Goal: Task Accomplishment & Management: Complete application form

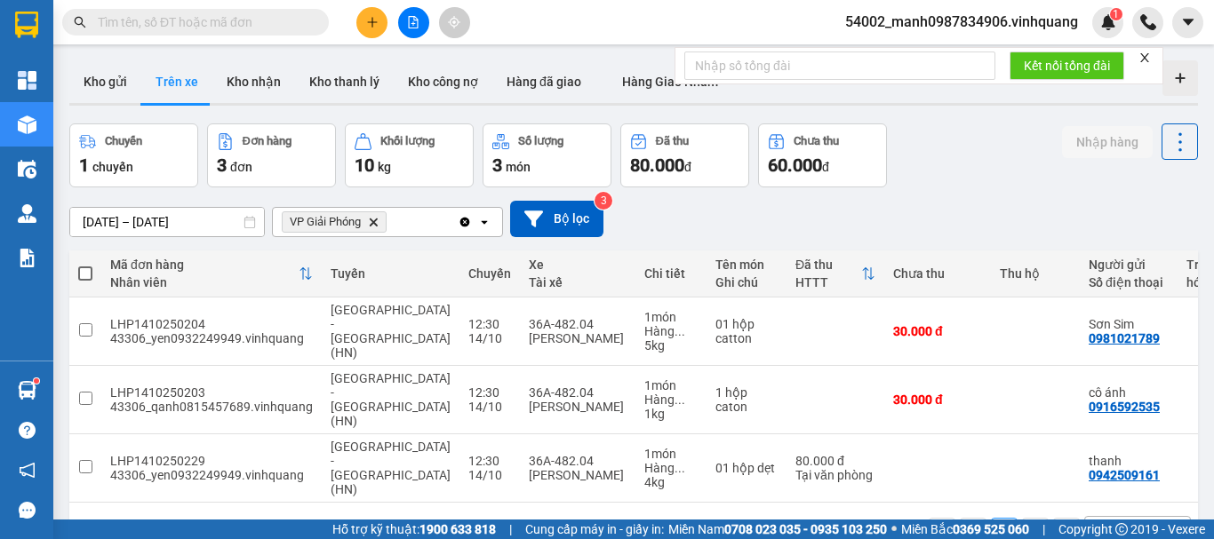
click at [465, 223] on icon "Clear all" at bounding box center [465, 222] width 10 height 10
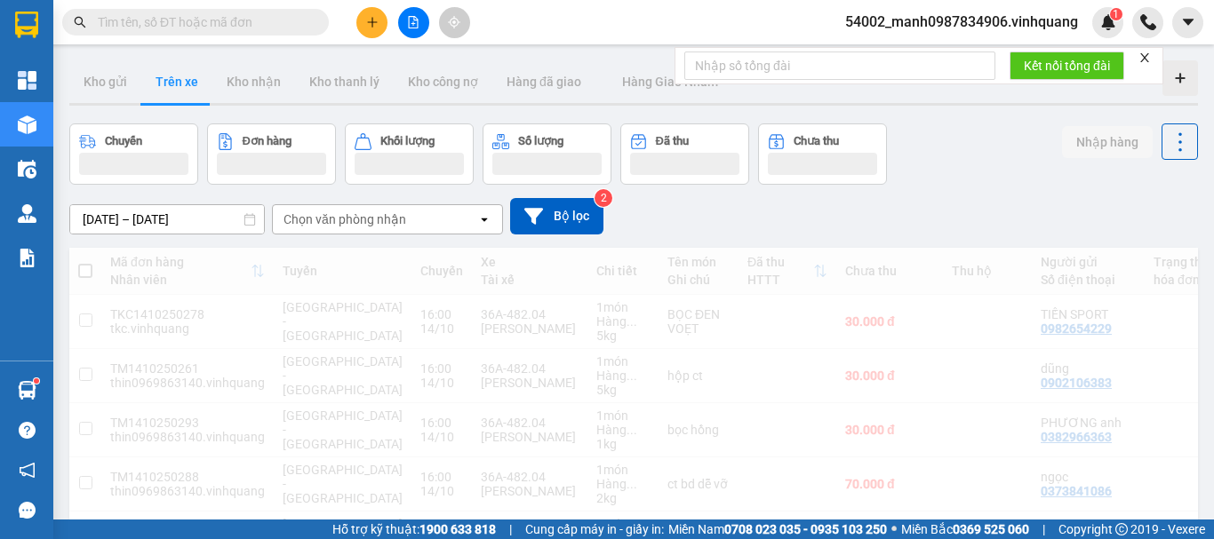
click at [348, 211] on div "Chọn văn phòng nhận" at bounding box center [375, 219] width 204 height 28
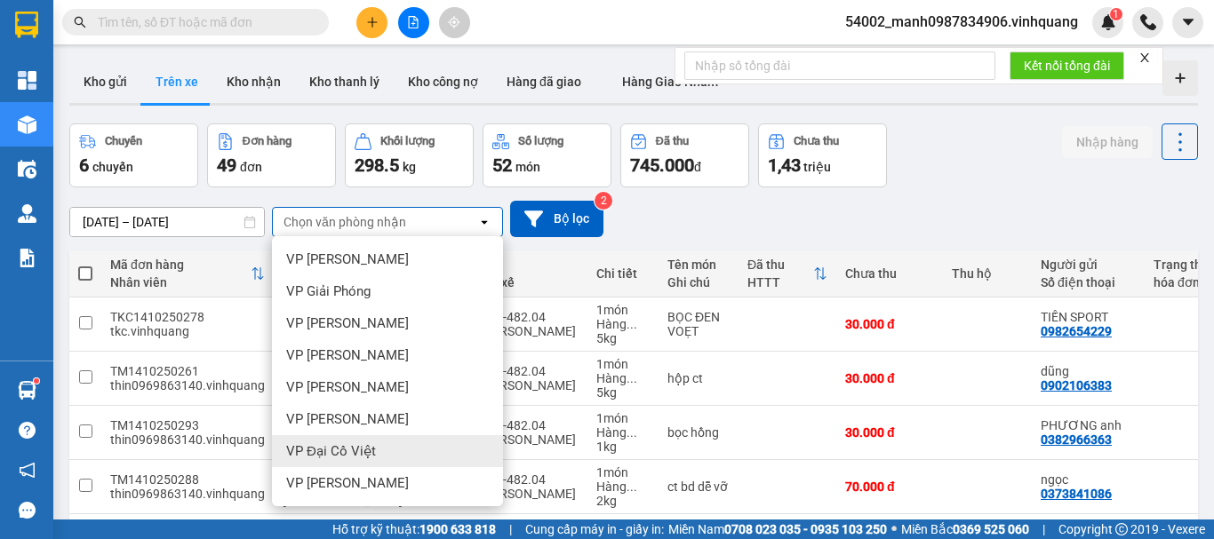
scroll to position [128, 0]
click at [333, 447] on span "VP [PERSON_NAME]" at bounding box center [347, 451] width 123 height 18
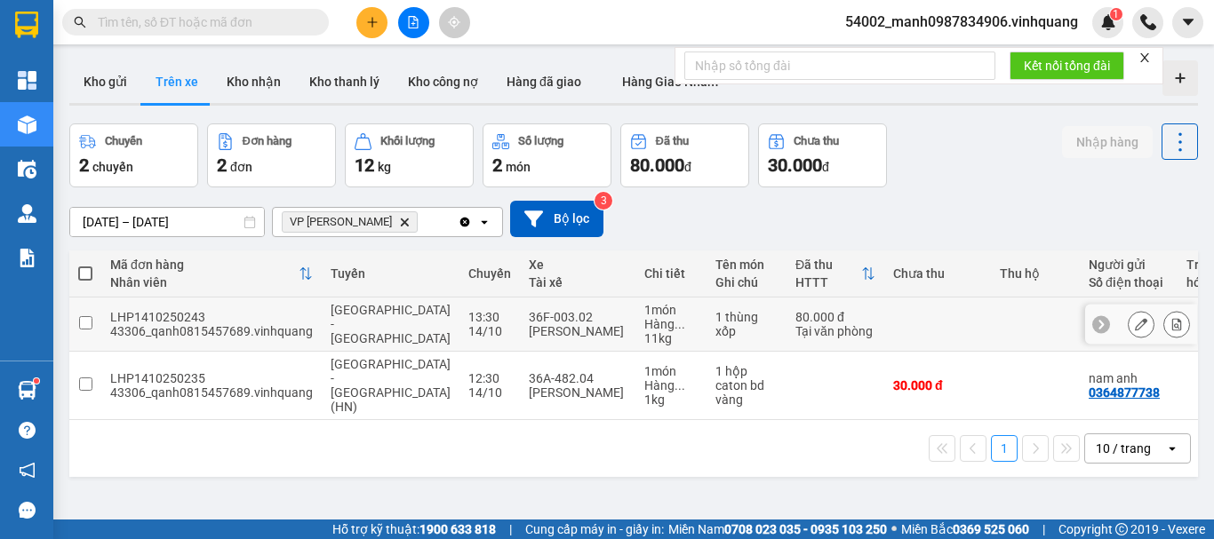
click at [88, 318] on input "checkbox" at bounding box center [85, 322] width 13 height 13
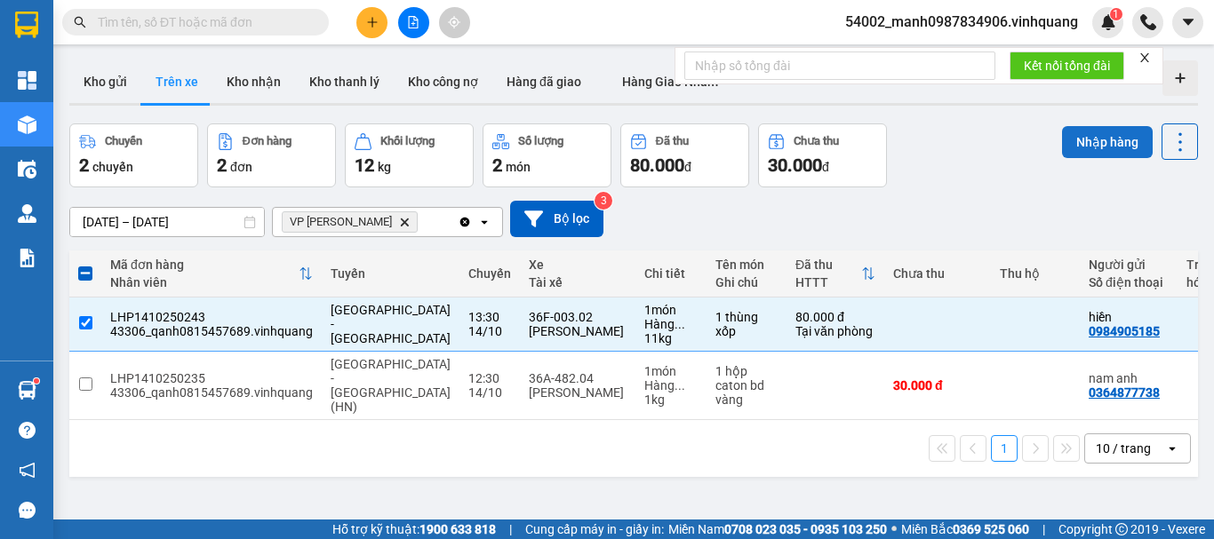
click at [1080, 139] on button "Nhập hàng" at bounding box center [1107, 142] width 91 height 32
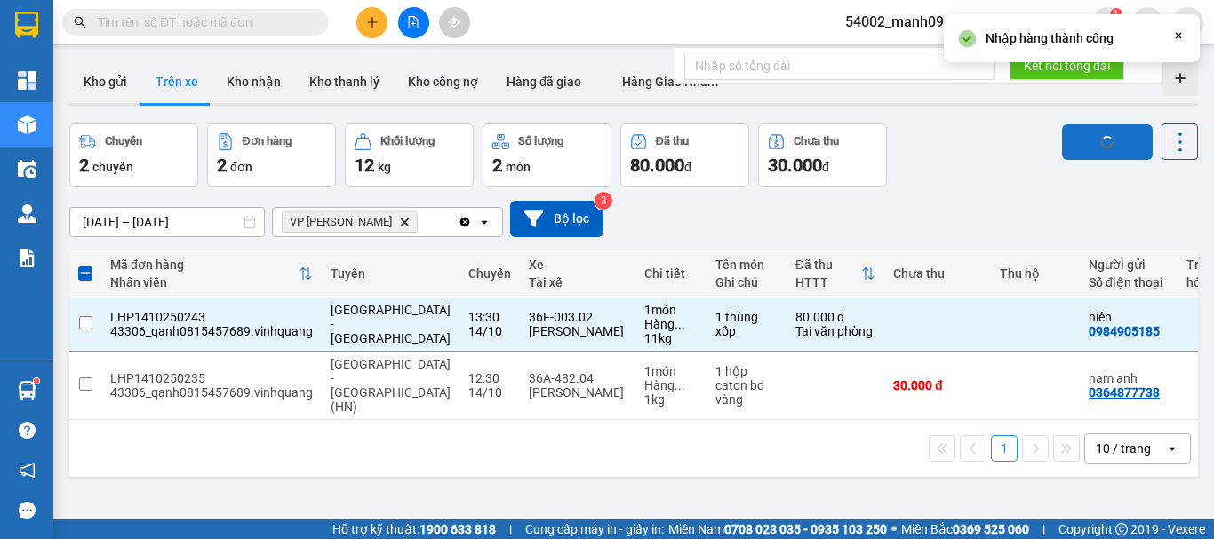
checkbox input "false"
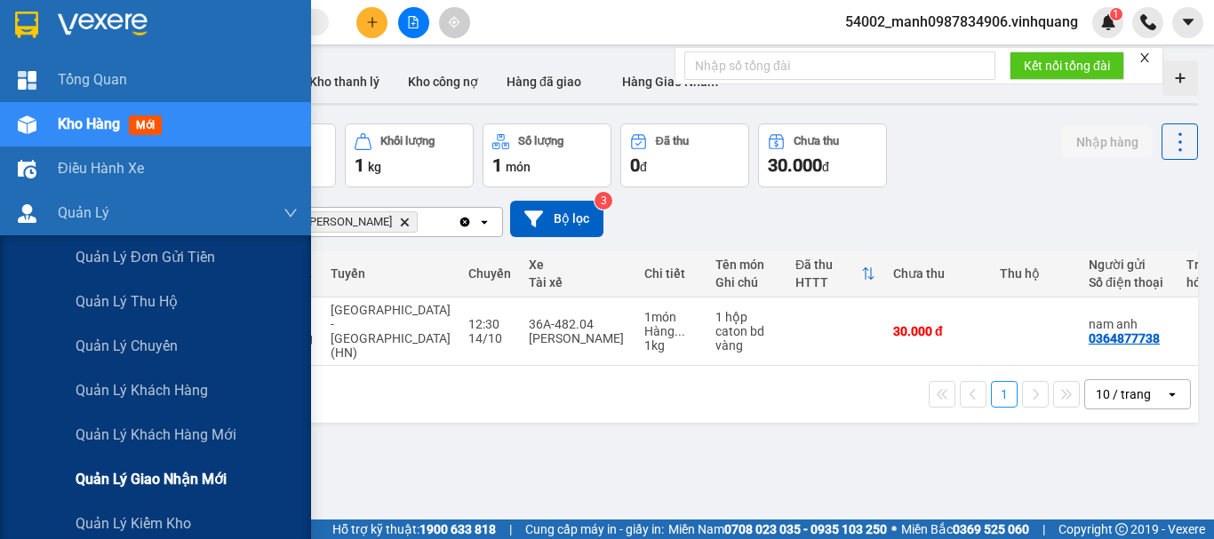
click at [167, 468] on span "Quản lý giao nhận mới" at bounding box center [151, 479] width 151 height 22
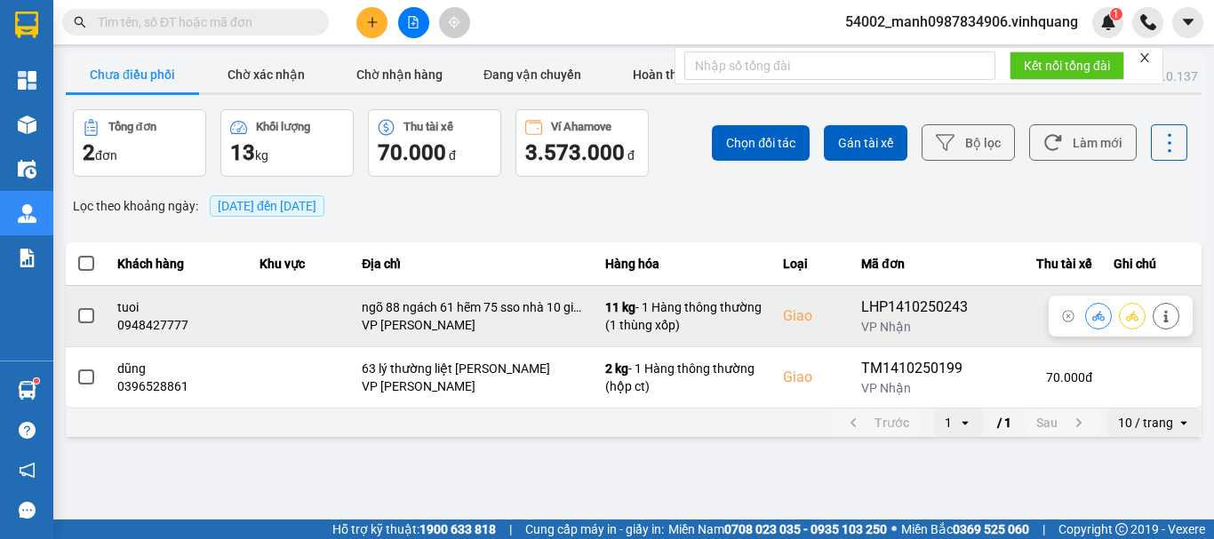
click at [156, 320] on div "0948427777" at bounding box center [177, 325] width 121 height 18
copy div "0948427777"
click at [1098, 319] on icon at bounding box center [1098, 316] width 12 height 10
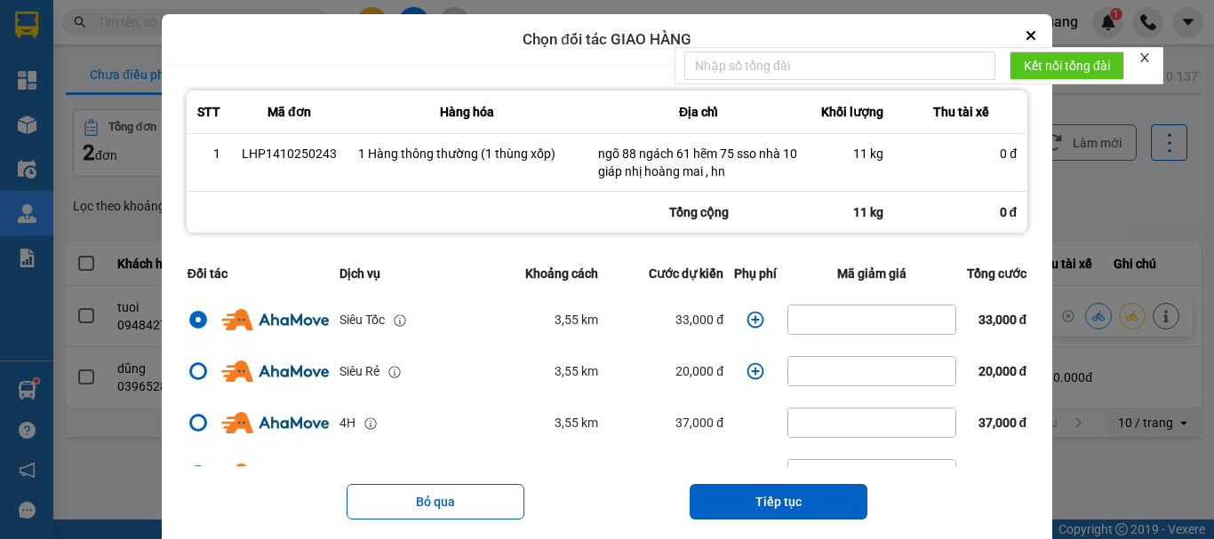
click at [747, 319] on icon "dialog" at bounding box center [755, 319] width 17 height 17
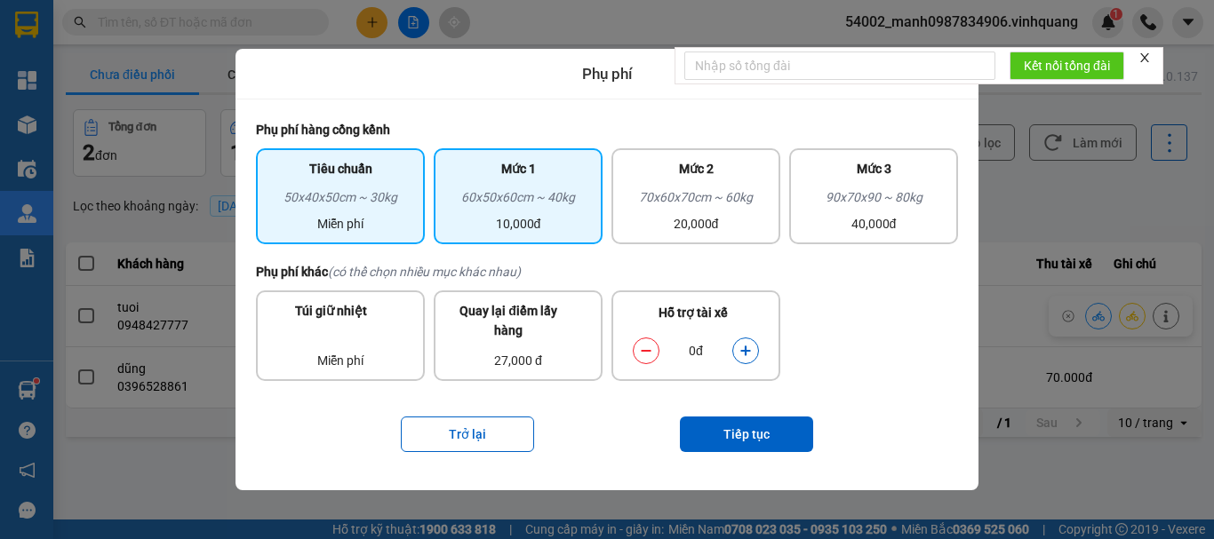
click at [547, 172] on div "Mức 1" at bounding box center [517, 173] width 147 height 28
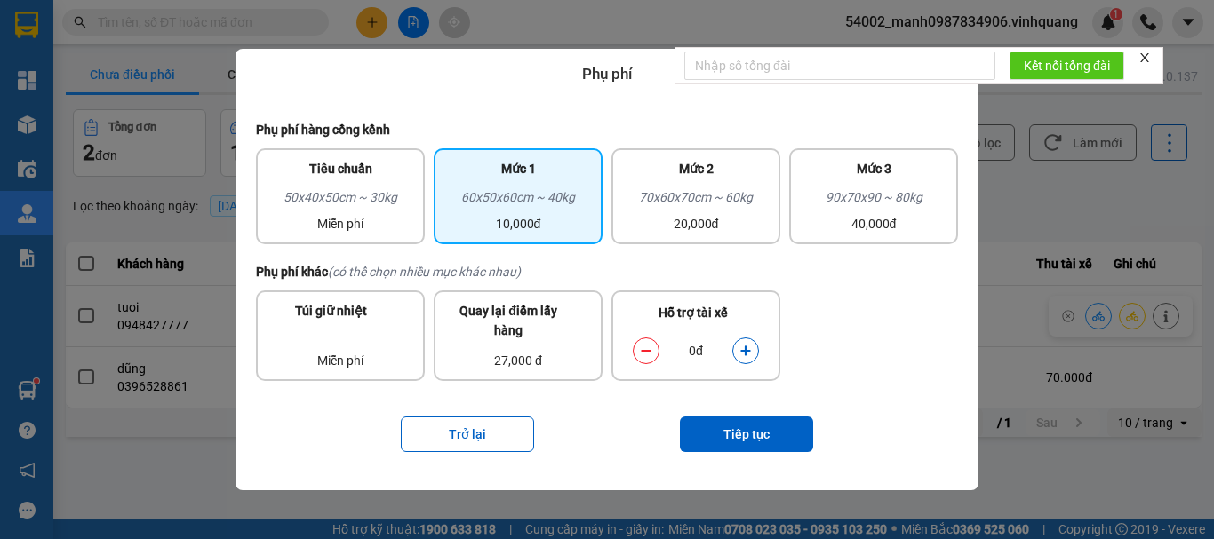
click at [744, 414] on div "Trở lại Tiếp tục" at bounding box center [607, 434] width 702 height 71
click at [749, 423] on button "Tiếp tục" at bounding box center [746, 435] width 133 height 36
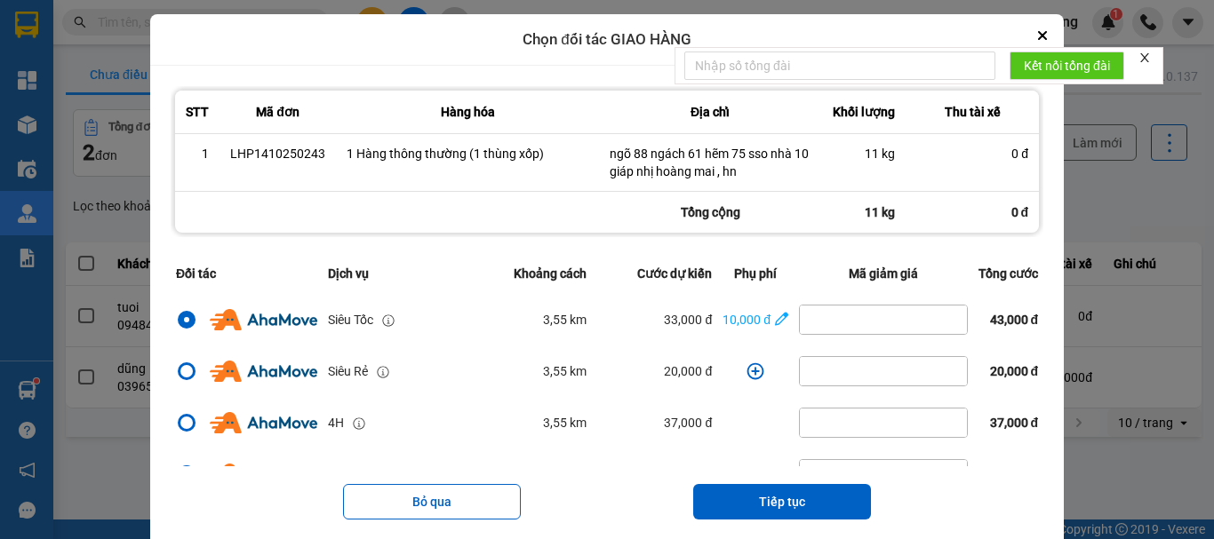
click at [1044, 33] on icon "Close" at bounding box center [1042, 35] width 9 height 9
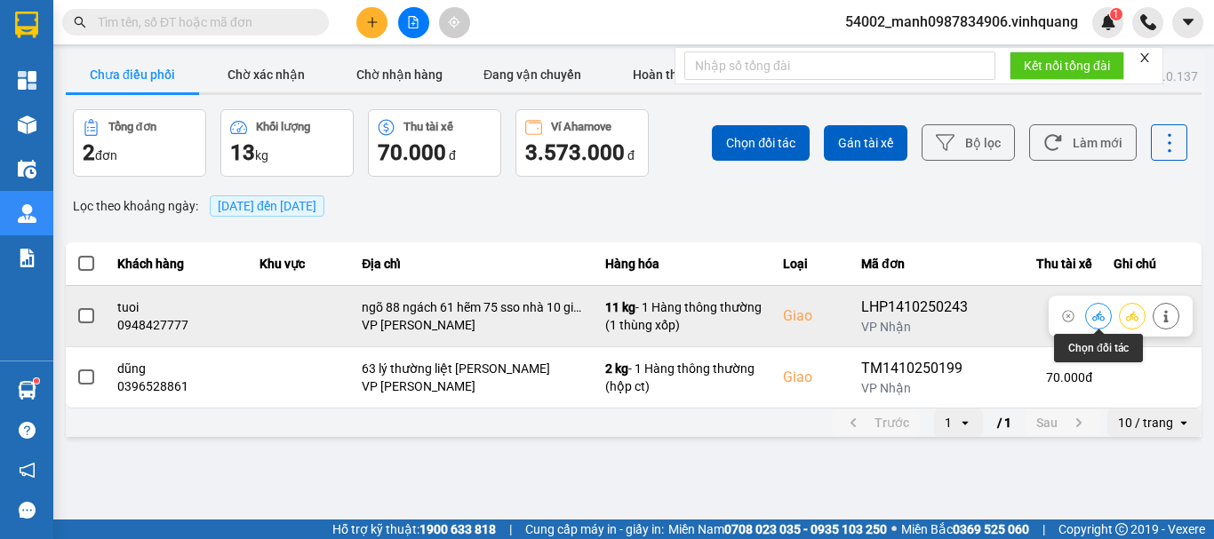
click at [1095, 320] on icon at bounding box center [1098, 316] width 12 height 12
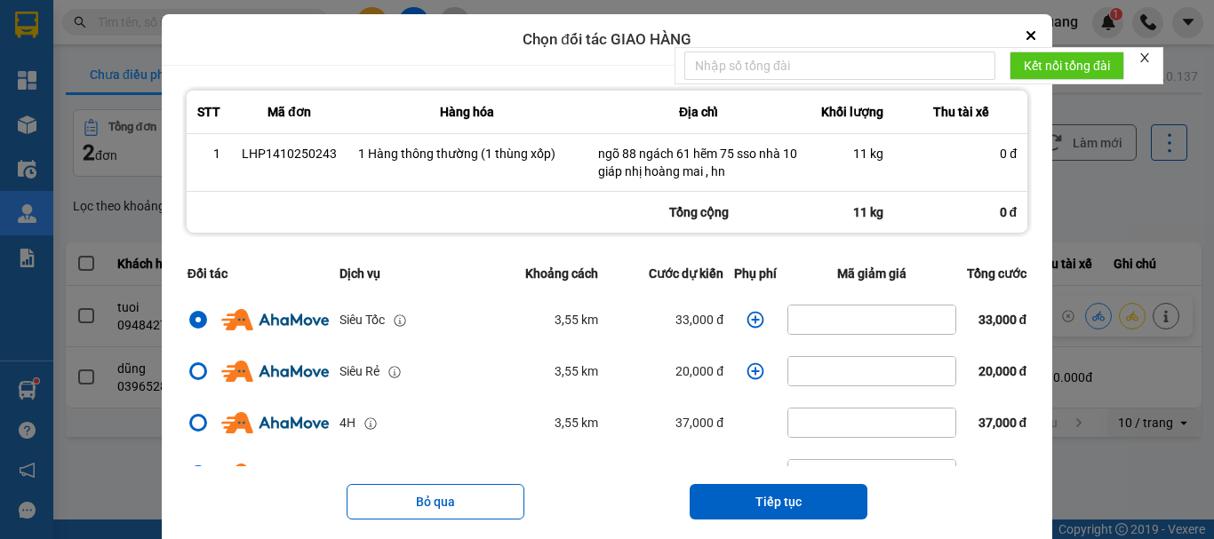
click at [747, 320] on icon "dialog" at bounding box center [755, 319] width 17 height 17
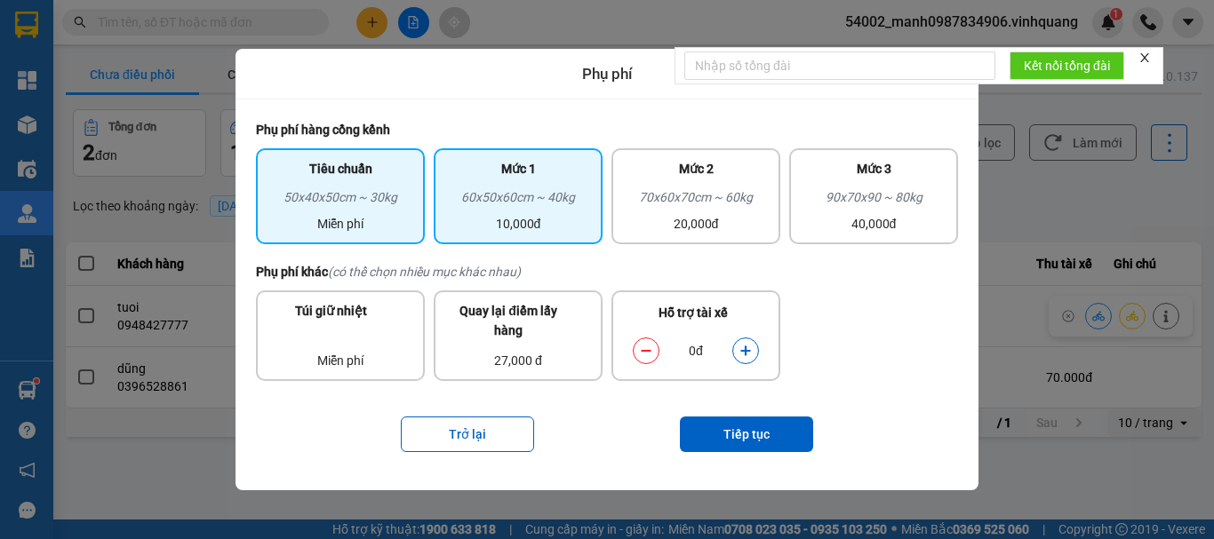
click at [545, 198] on div "60x50x60cm ~ 40kg" at bounding box center [517, 200] width 147 height 27
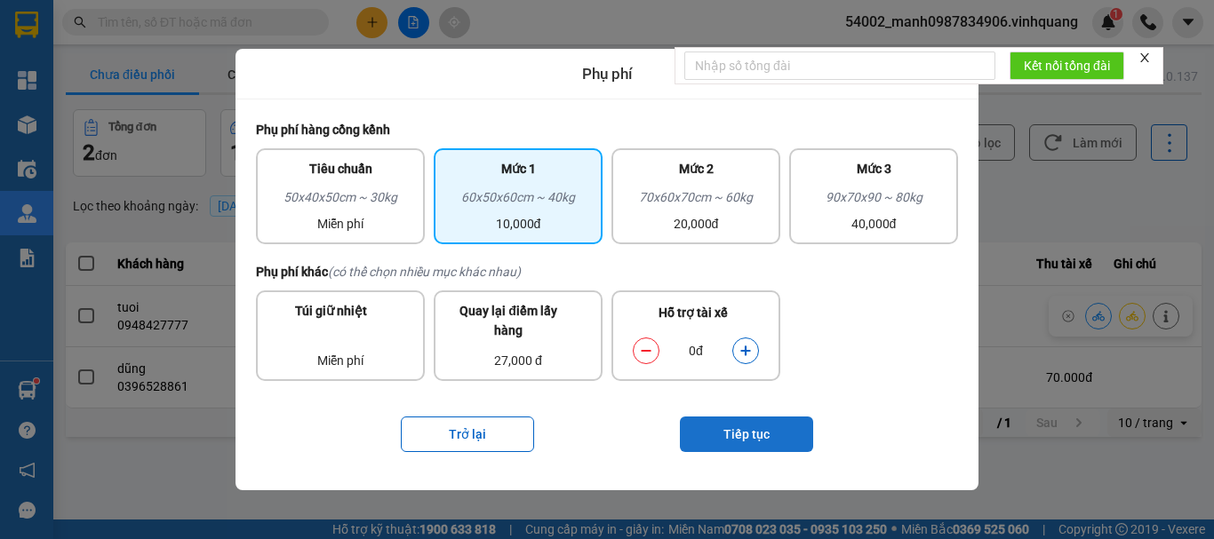
click at [732, 425] on button "Tiếp tục" at bounding box center [746, 435] width 133 height 36
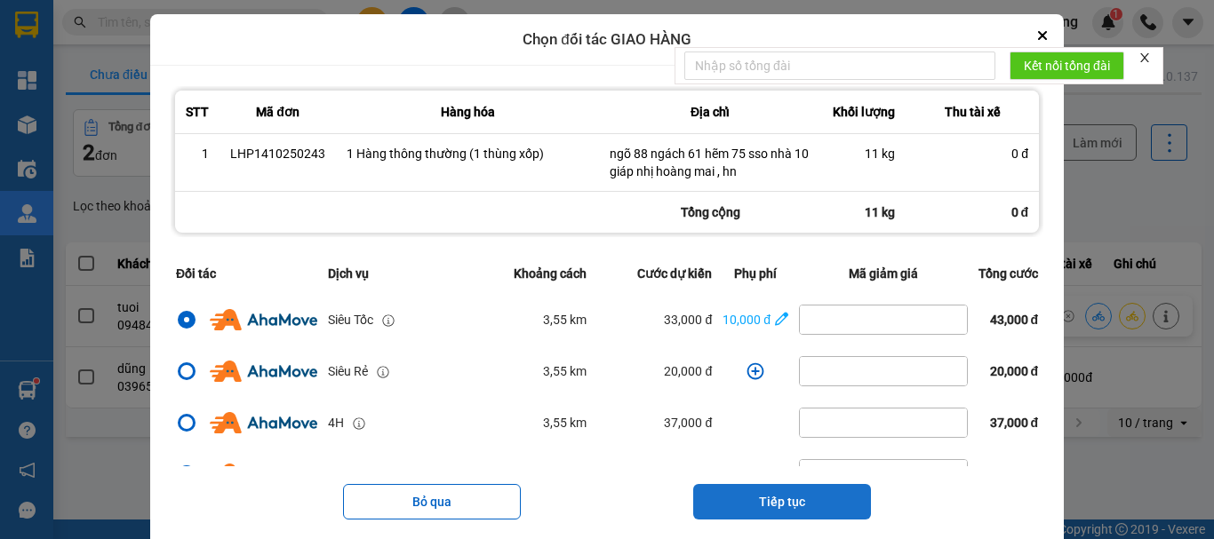
click at [771, 502] on button "Tiếp tục" at bounding box center [782, 502] width 178 height 36
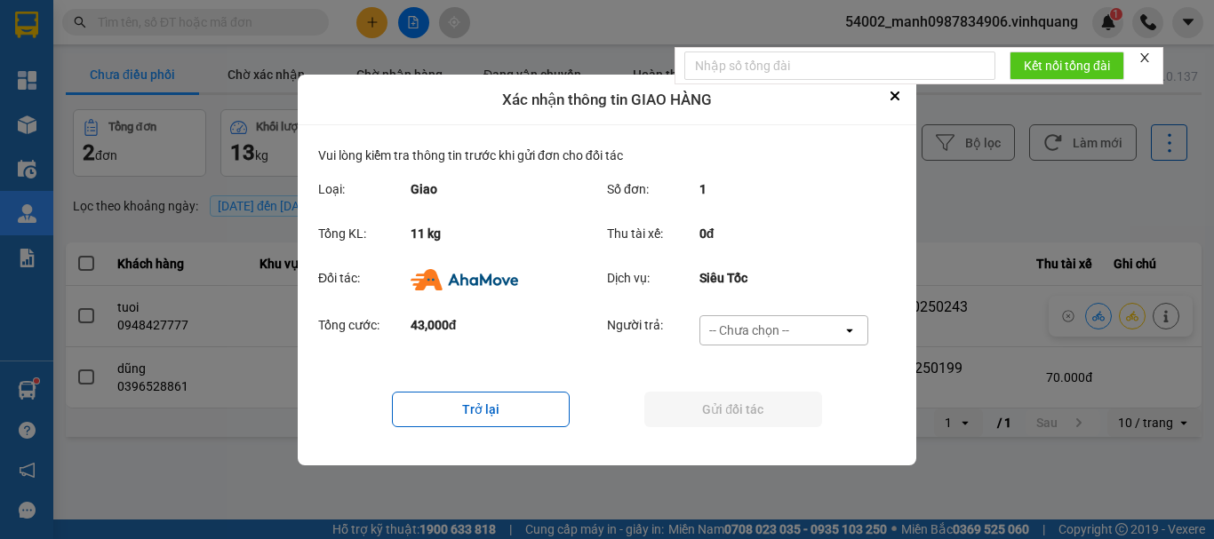
click at [752, 339] on div "-- Chưa chọn --" at bounding box center [749, 331] width 80 height 18
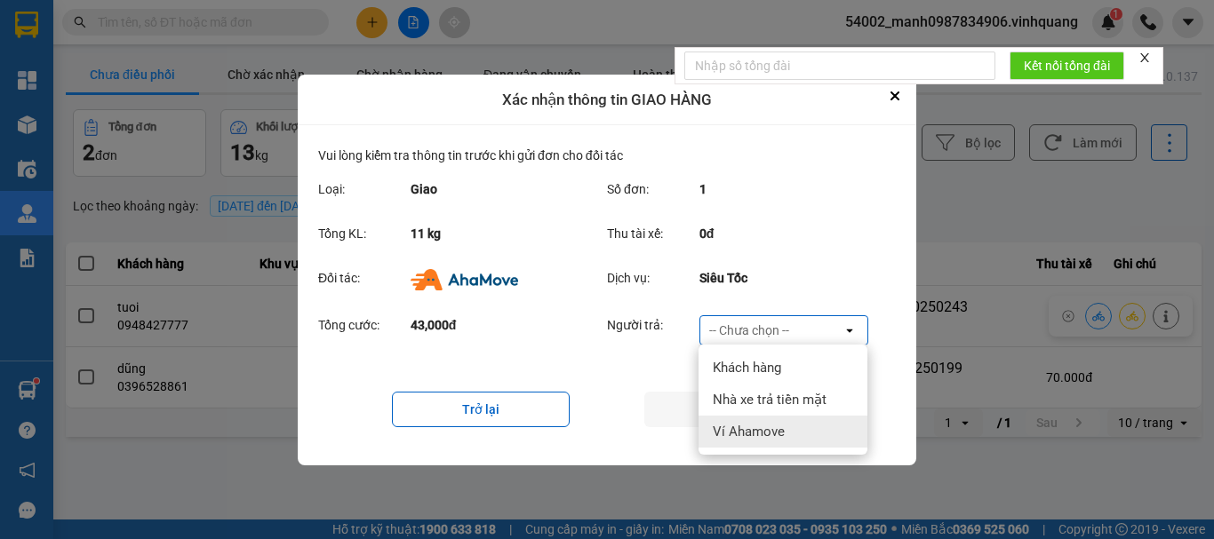
click at [742, 432] on span "Ví Ahamove" at bounding box center [749, 432] width 72 height 18
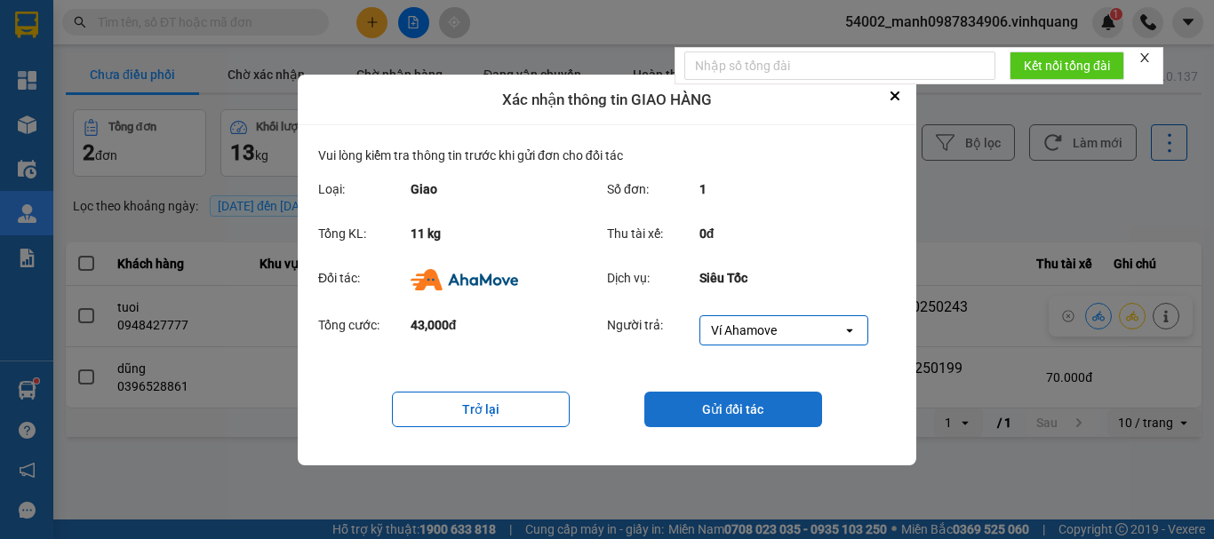
click at [746, 400] on button "Gửi đối tác" at bounding box center [733, 410] width 178 height 36
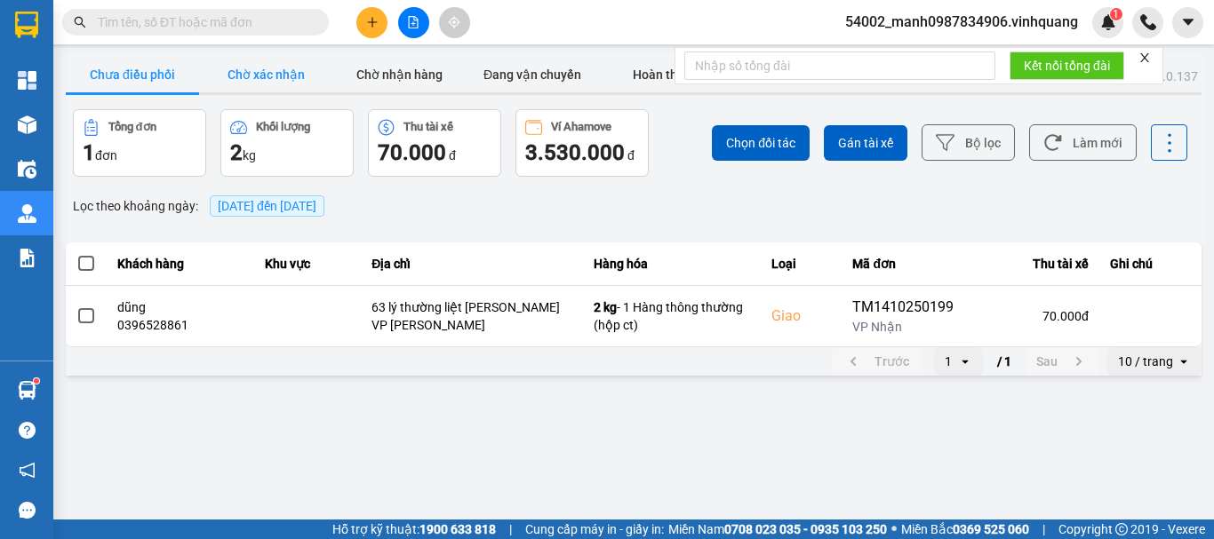
click at [303, 70] on button "Chờ xác nhận" at bounding box center [265, 75] width 133 height 36
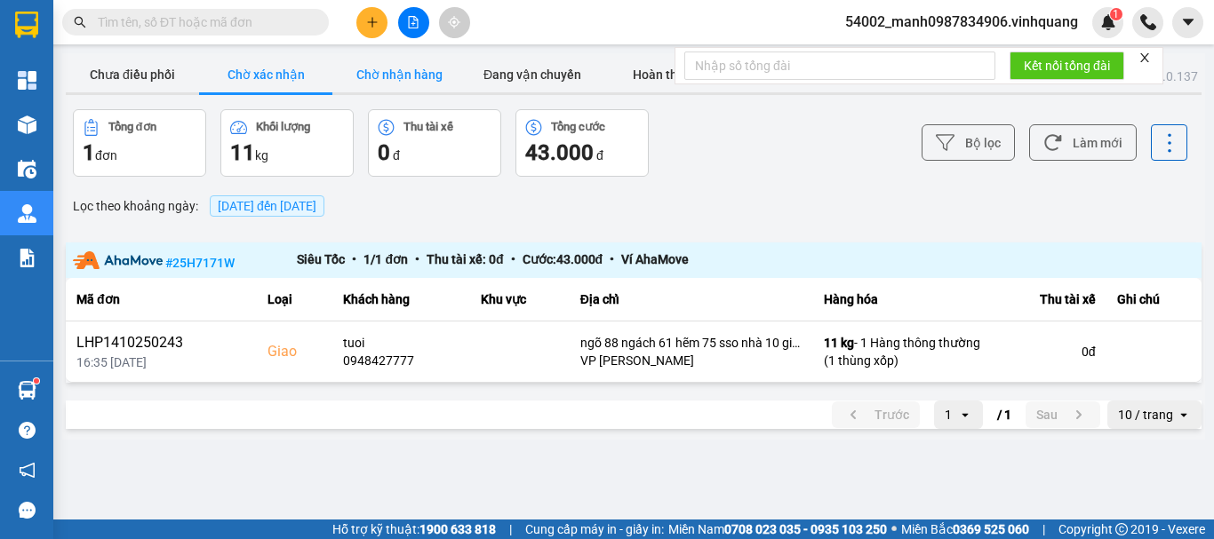
click at [405, 68] on button "Chờ nhận hàng" at bounding box center [398, 75] width 133 height 36
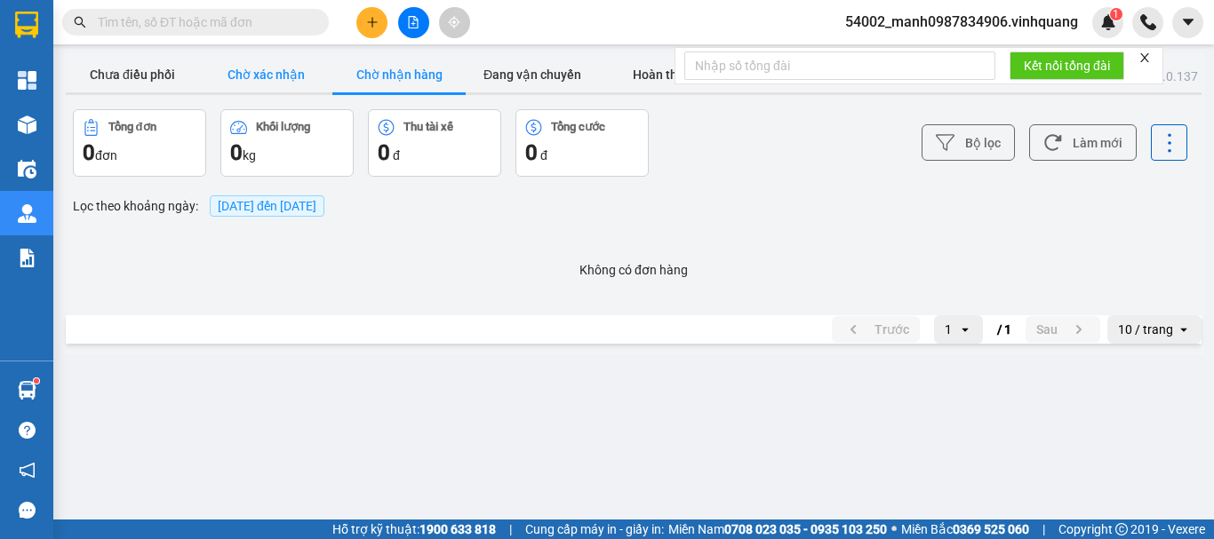
click at [247, 64] on button "Chờ xác nhận" at bounding box center [265, 75] width 133 height 36
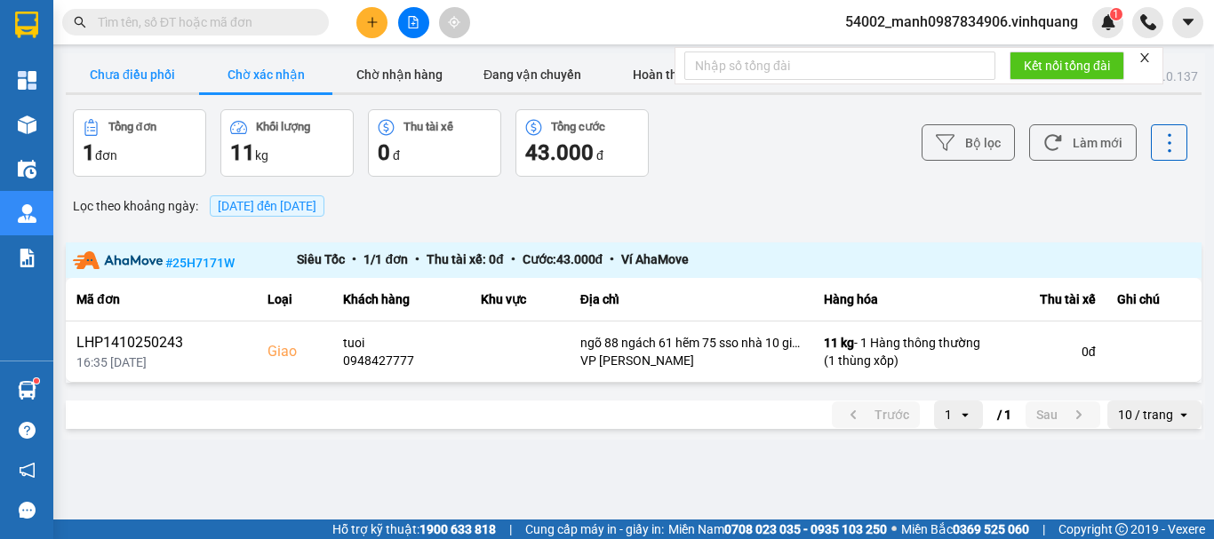
click at [146, 72] on button "Chưa điều phối" at bounding box center [132, 75] width 133 height 36
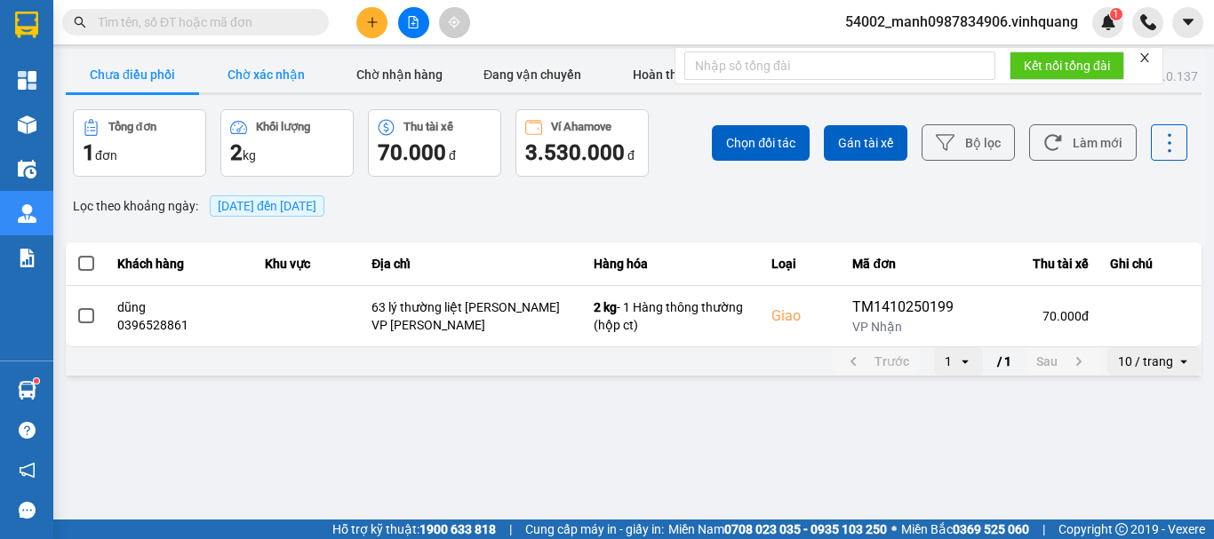
click at [302, 76] on button "Chờ xác nhận" at bounding box center [265, 75] width 133 height 36
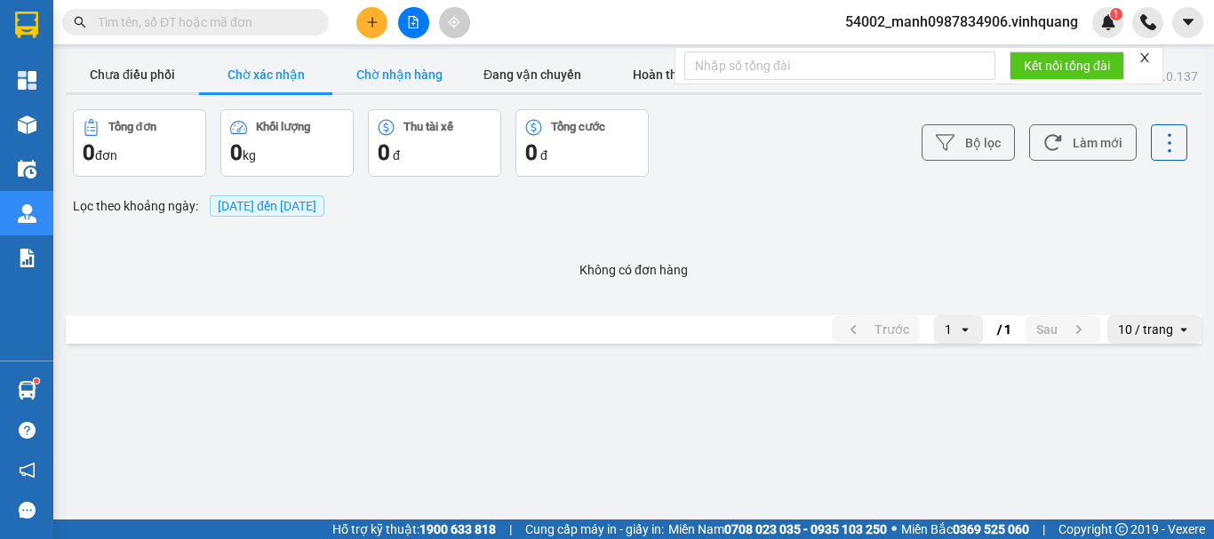
click at [404, 70] on button "Chờ nhận hàng" at bounding box center [398, 75] width 133 height 36
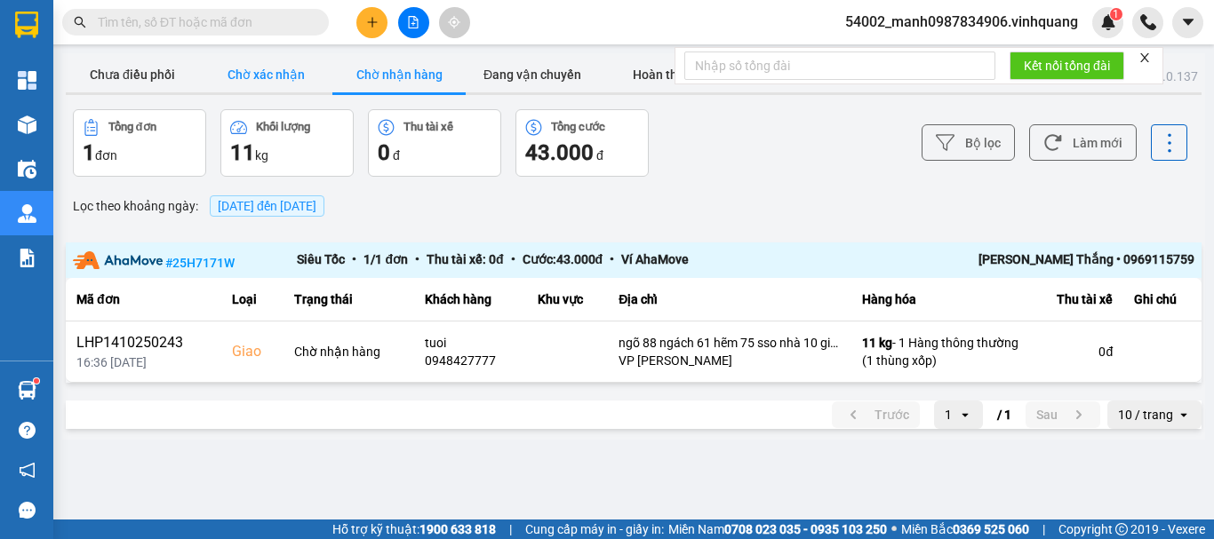
click at [267, 69] on button "Chờ xác nhận" at bounding box center [265, 75] width 133 height 36
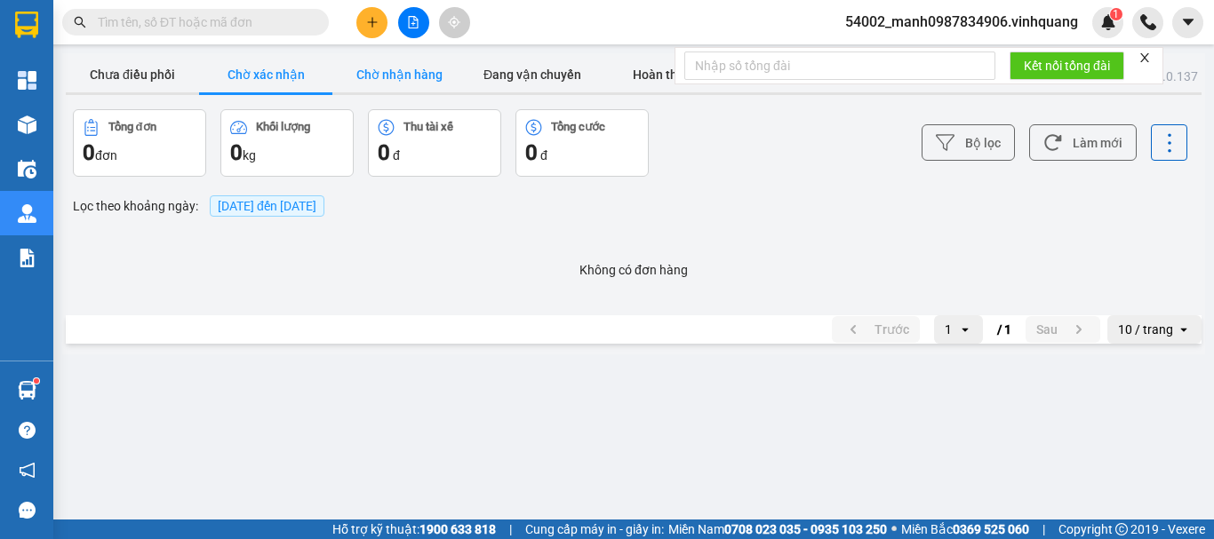
click at [416, 86] on button "Chờ nhận hàng" at bounding box center [398, 75] width 133 height 36
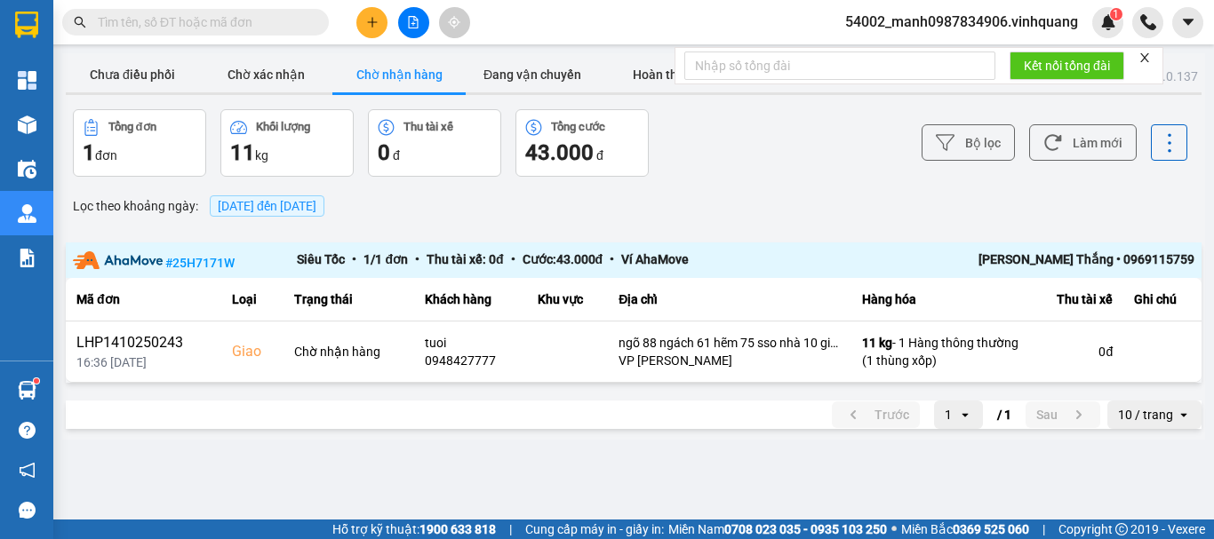
click at [418, 75] on button "Chờ nhận hàng" at bounding box center [398, 75] width 133 height 36
click at [291, 77] on button "Chờ xác nhận" at bounding box center [265, 75] width 133 height 36
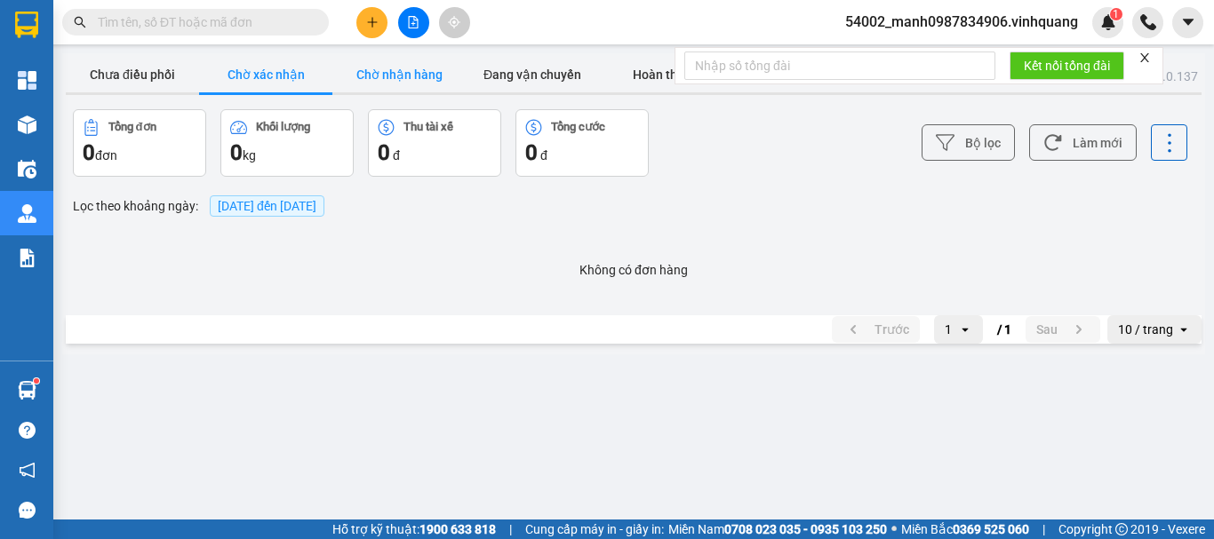
click at [398, 70] on button "Chờ nhận hàng" at bounding box center [398, 75] width 133 height 36
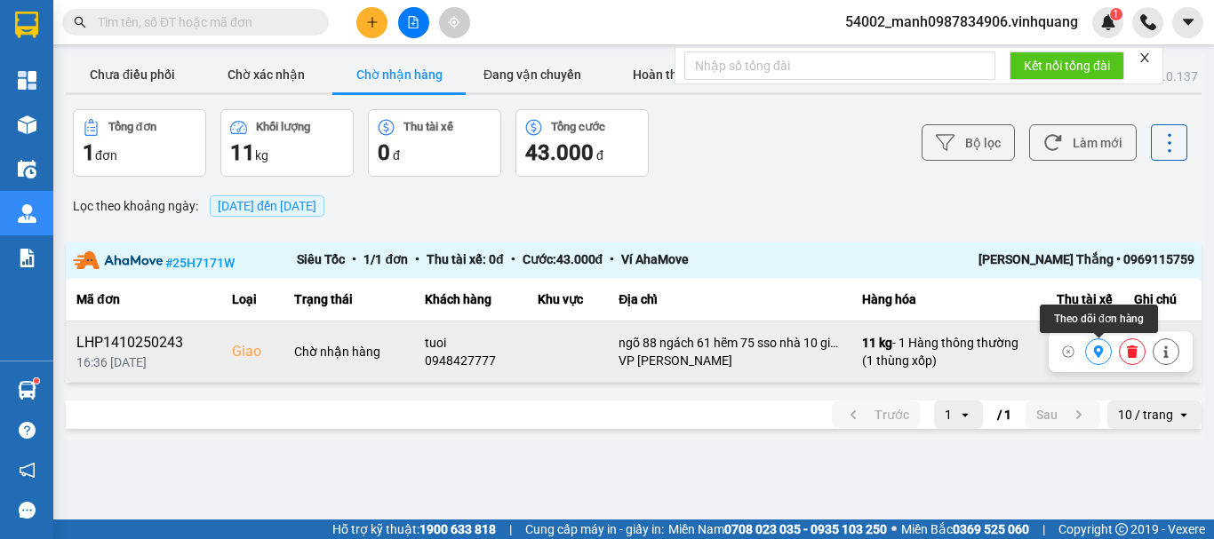
click at [1100, 355] on icon at bounding box center [1099, 352] width 10 height 12
click at [262, 68] on button "Chờ xác nhận" at bounding box center [265, 75] width 133 height 36
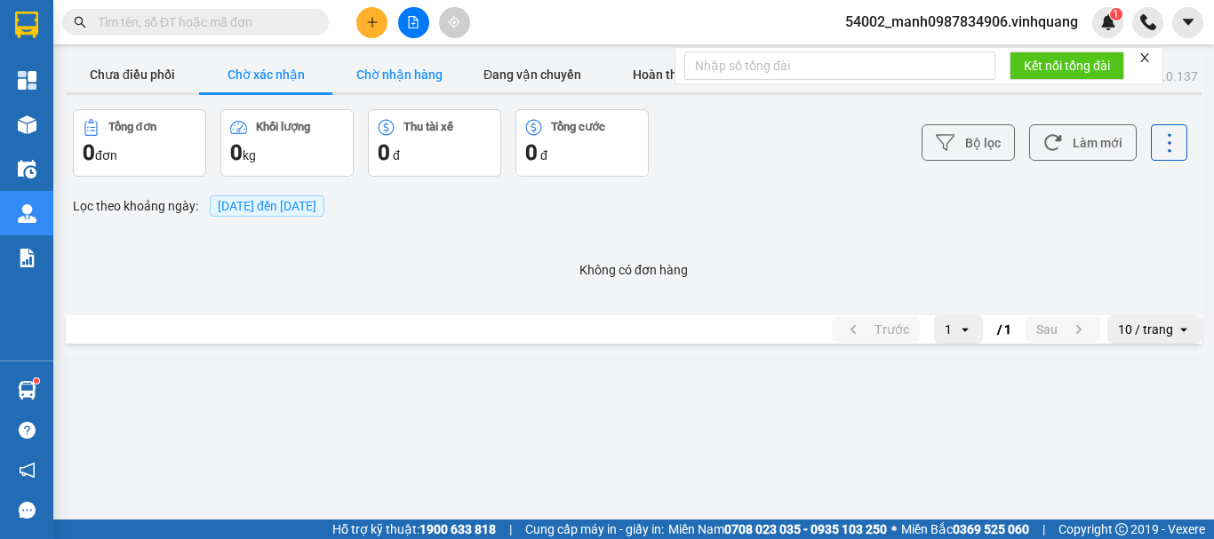
click at [417, 74] on button "Chờ nhận hàng" at bounding box center [398, 75] width 133 height 36
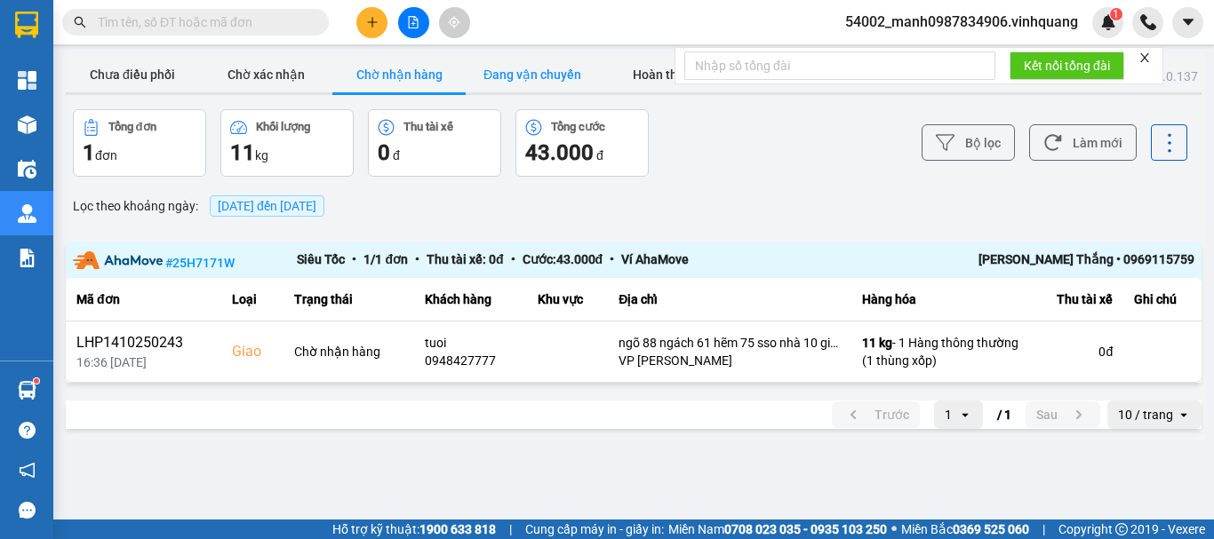
click at [561, 79] on button "Đang vận chuyển" at bounding box center [532, 75] width 133 height 36
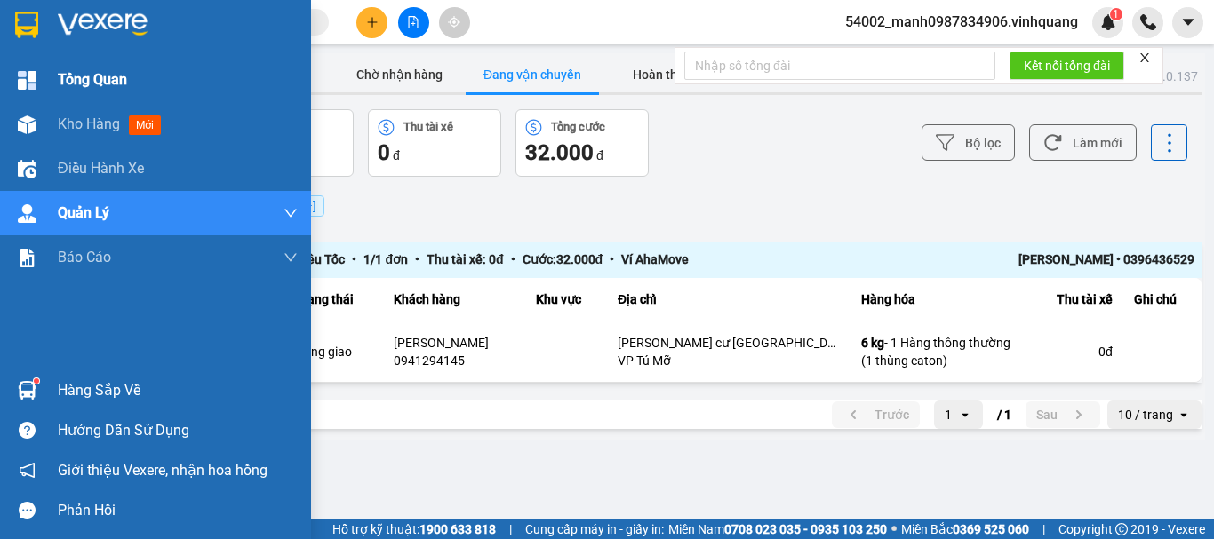
click at [21, 72] on img at bounding box center [27, 80] width 19 height 19
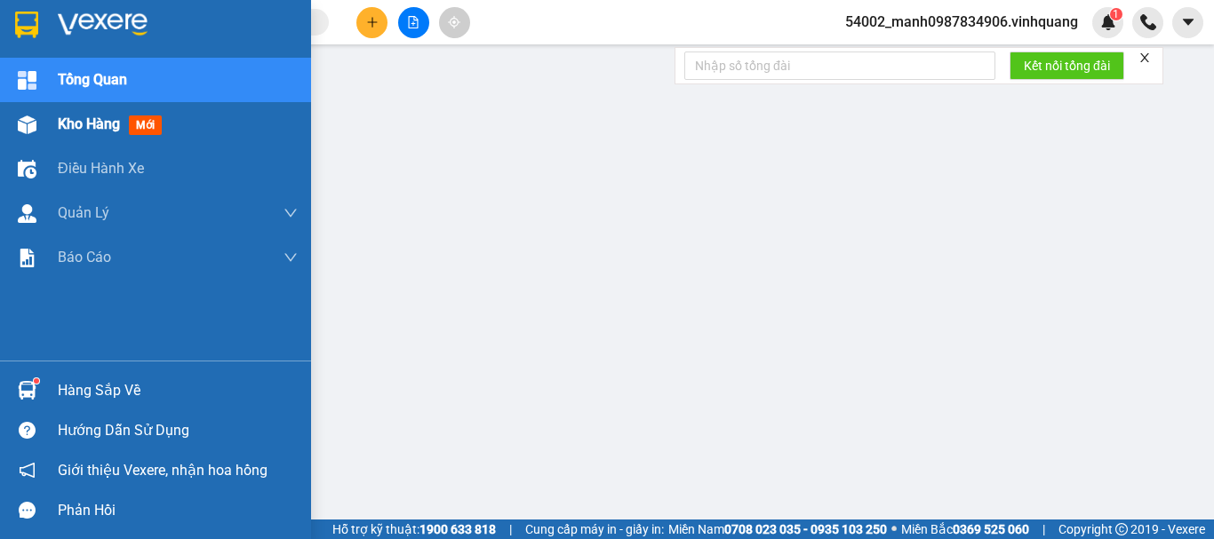
click at [31, 127] on img at bounding box center [27, 125] width 19 height 19
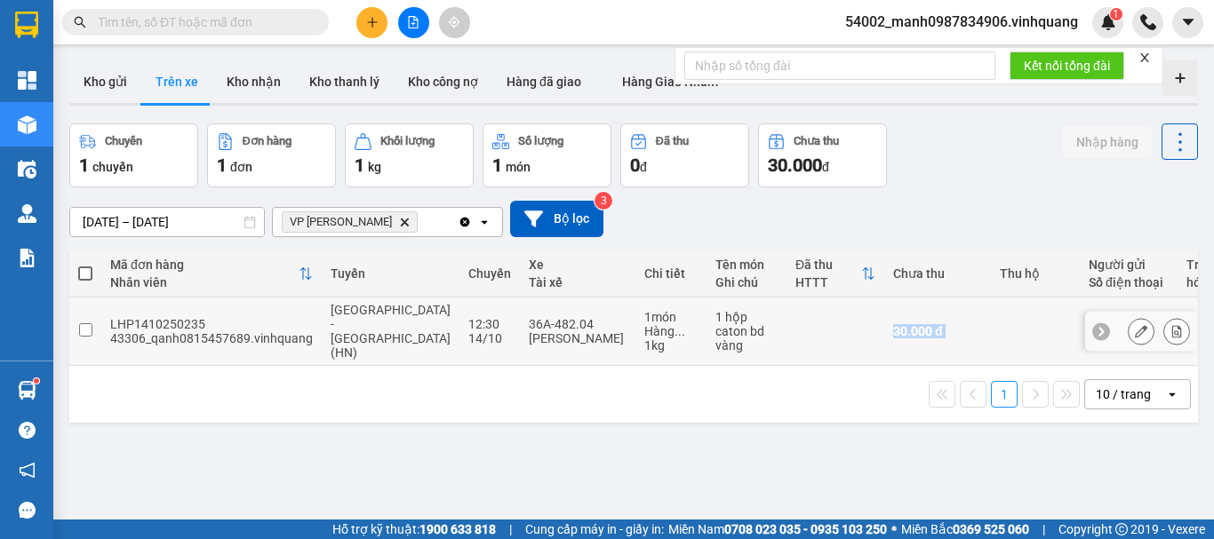
drag, startPoint x: 815, startPoint y: 351, endPoint x: 950, endPoint y: 350, distance: 135.1
click at [950, 350] on tr "LHP1410250235 43306_qanh0815457689.vinhquang [GEOGRAPHIC_DATA] - [GEOGRAPHIC_DA…" at bounding box center [875, 332] width 1613 height 68
checkbox input "true"
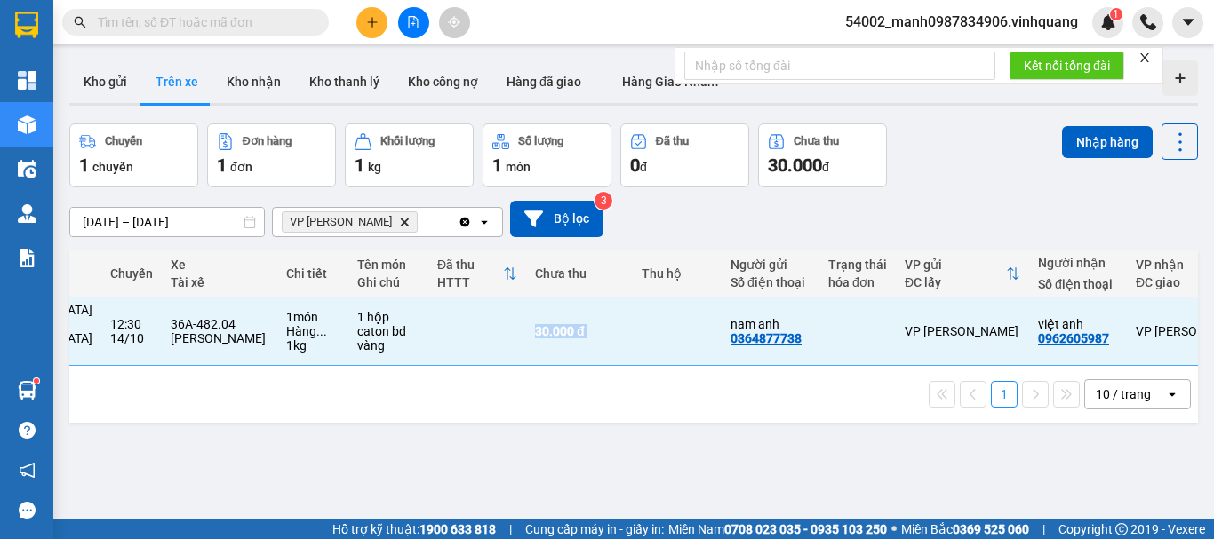
scroll to position [0, 360]
click at [1036, 331] on div "0962605987" at bounding box center [1071, 338] width 71 height 14
copy div "0962605987"
click at [98, 81] on button "Kho gửi" at bounding box center [105, 81] width 72 height 43
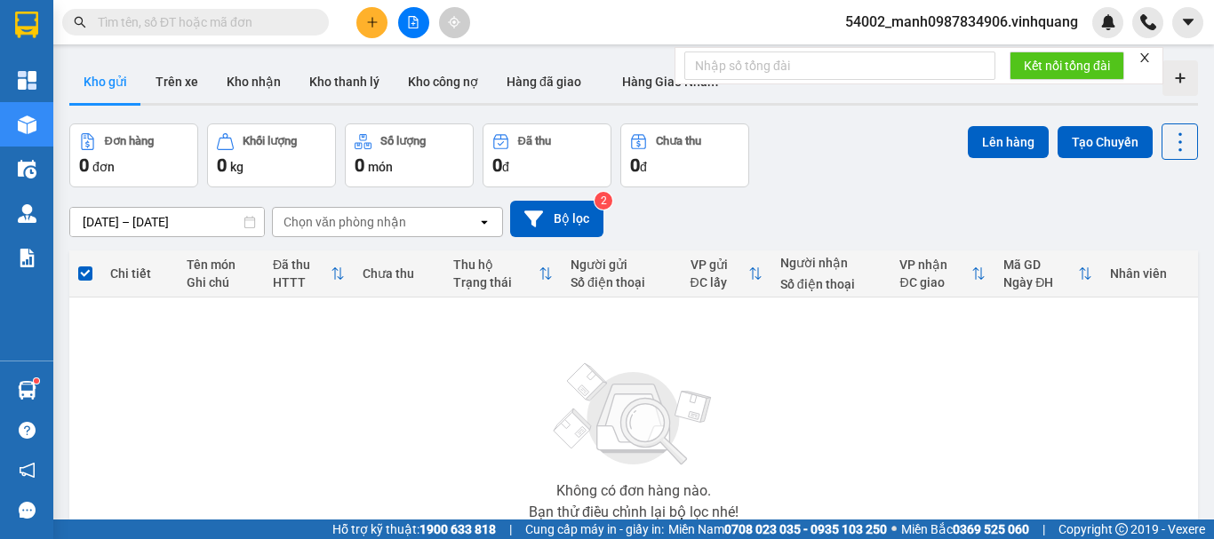
click at [374, 23] on icon "plus" at bounding box center [372, 22] width 12 height 12
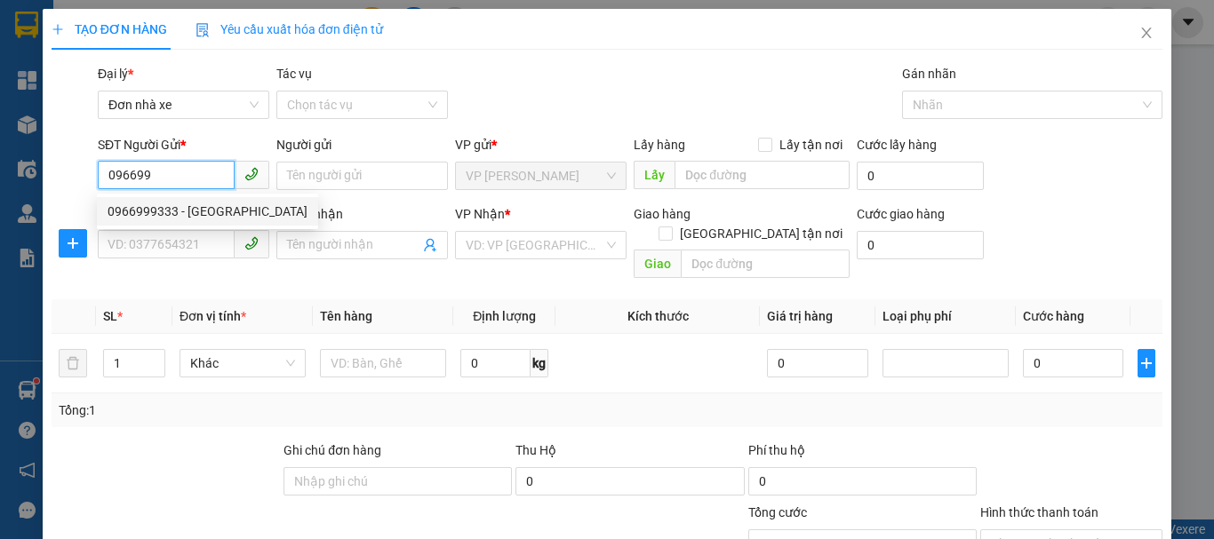
click at [125, 207] on div "0966999333 - [GEOGRAPHIC_DATA]" at bounding box center [208, 212] width 200 height 20
type input "0966999333"
type input "ĐỨC"
type input "0988529999"
type input "THÌN"
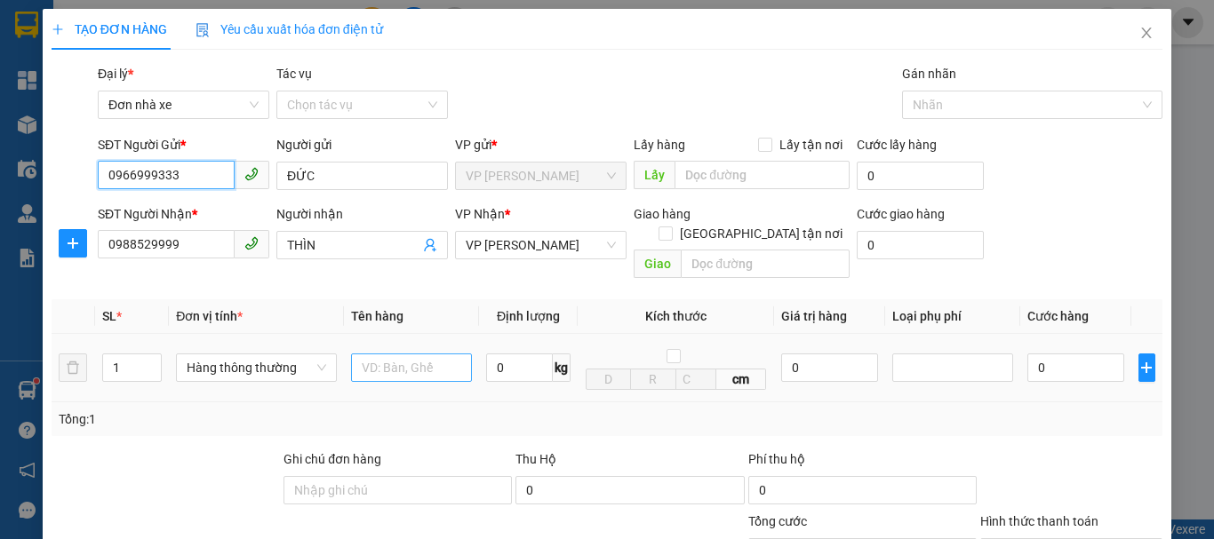
type input "0966999333"
click at [381, 354] on input "text" at bounding box center [411, 368] width 121 height 28
type input "cattongf bd vàng"
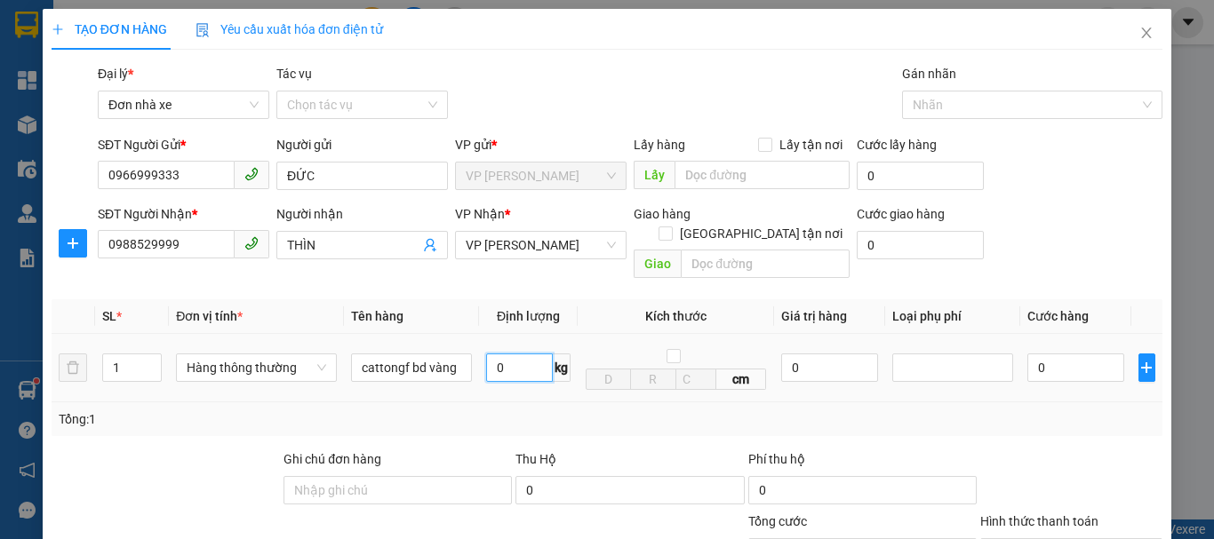
click at [511, 354] on input "0" at bounding box center [519, 368] width 67 height 28
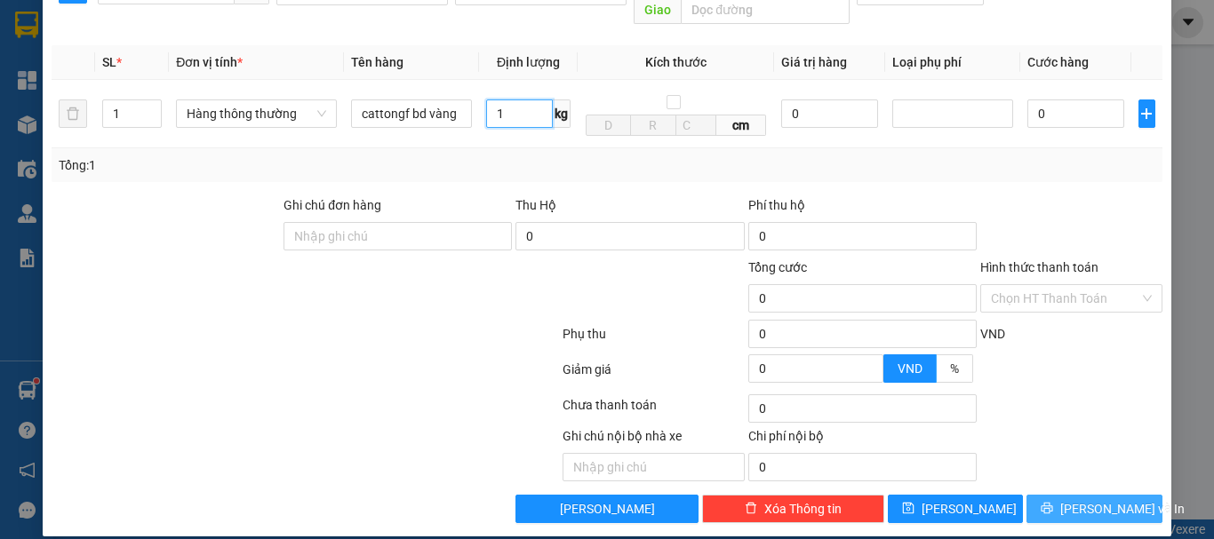
type input "1"
click at [1071, 499] on span "[PERSON_NAME] và In" at bounding box center [1122, 509] width 124 height 20
click at [1072, 499] on span "[PERSON_NAME] và In" at bounding box center [1122, 509] width 124 height 20
type input "30.000"
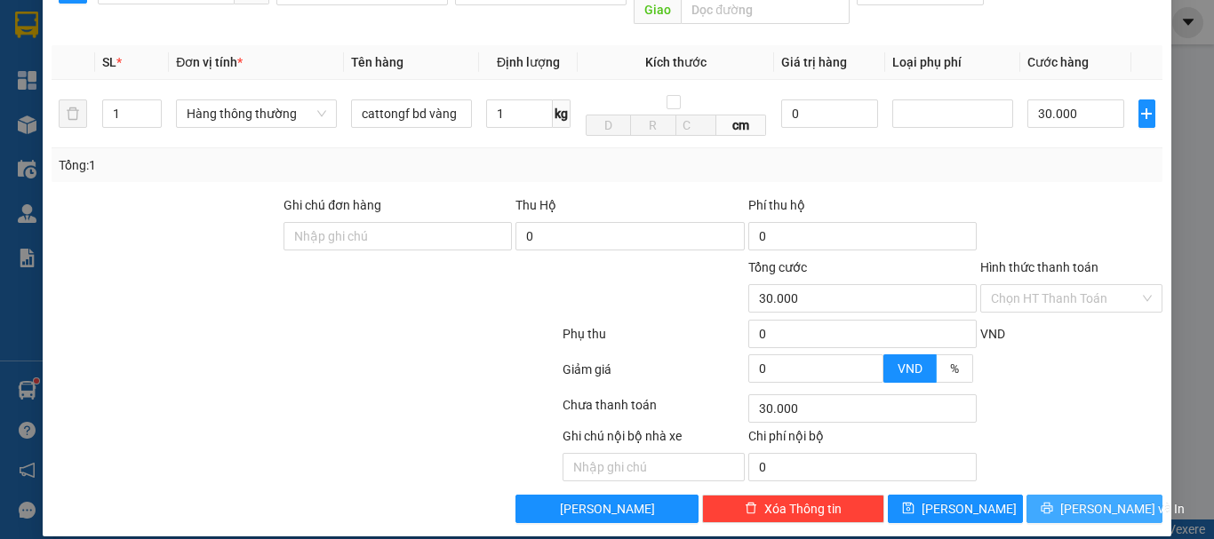
type input "30.000"
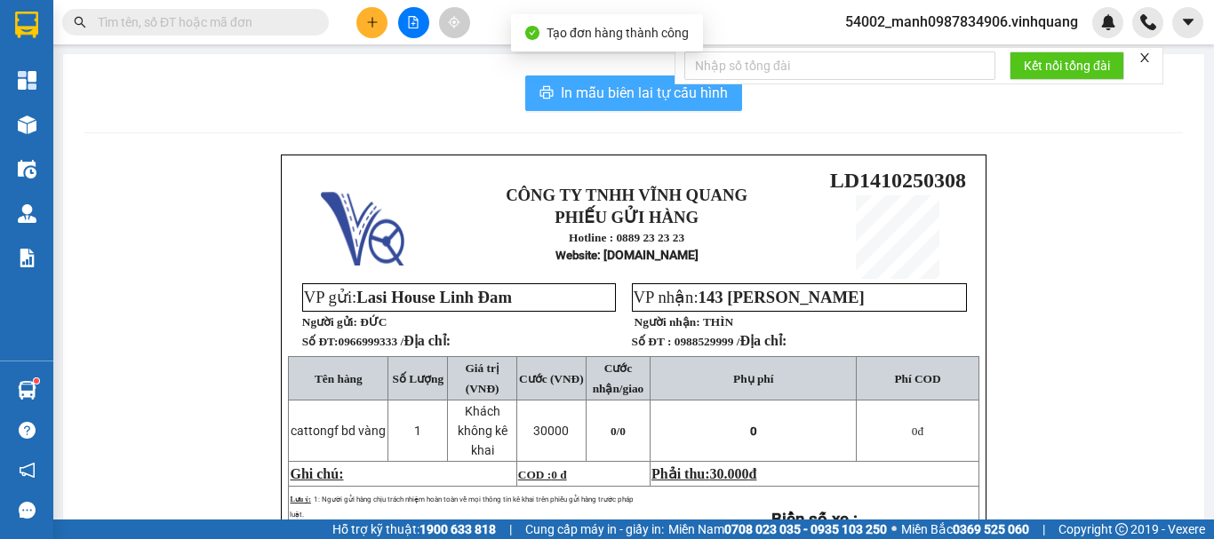
click at [618, 86] on span "In mẫu biên lai tự cấu hình" at bounding box center [644, 93] width 167 height 22
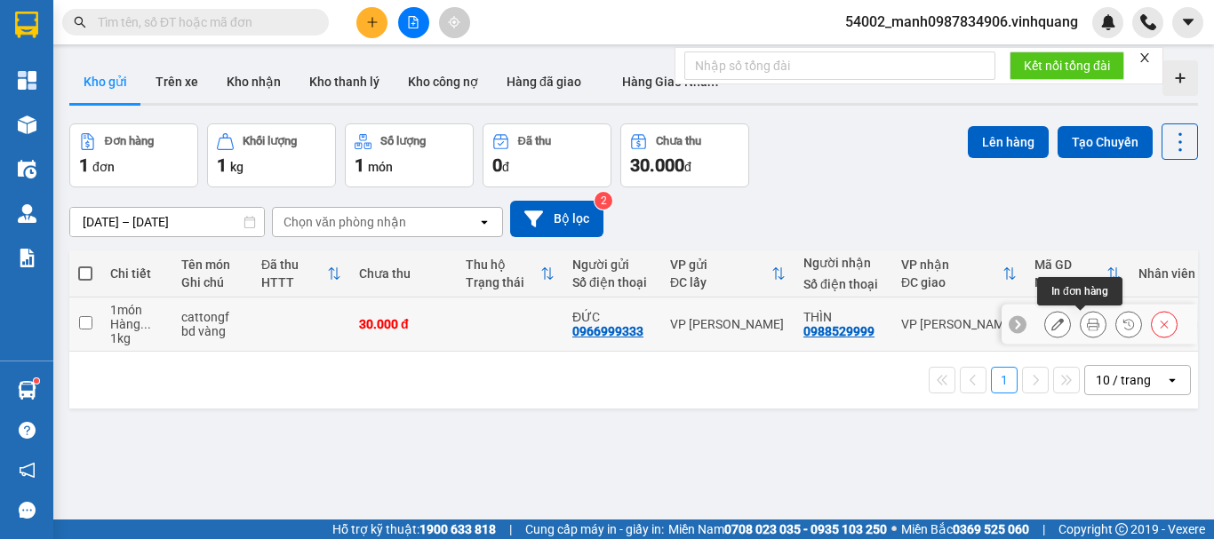
click at [1087, 326] on icon at bounding box center [1093, 324] width 12 height 12
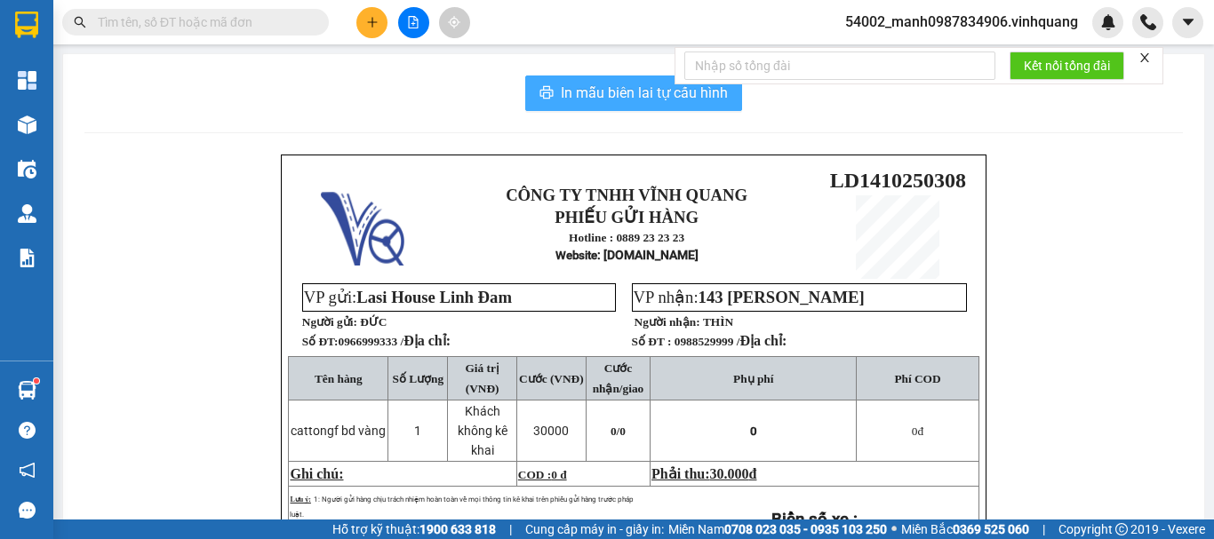
click at [622, 96] on span "In mẫu biên lai tự cấu hình" at bounding box center [644, 93] width 167 height 22
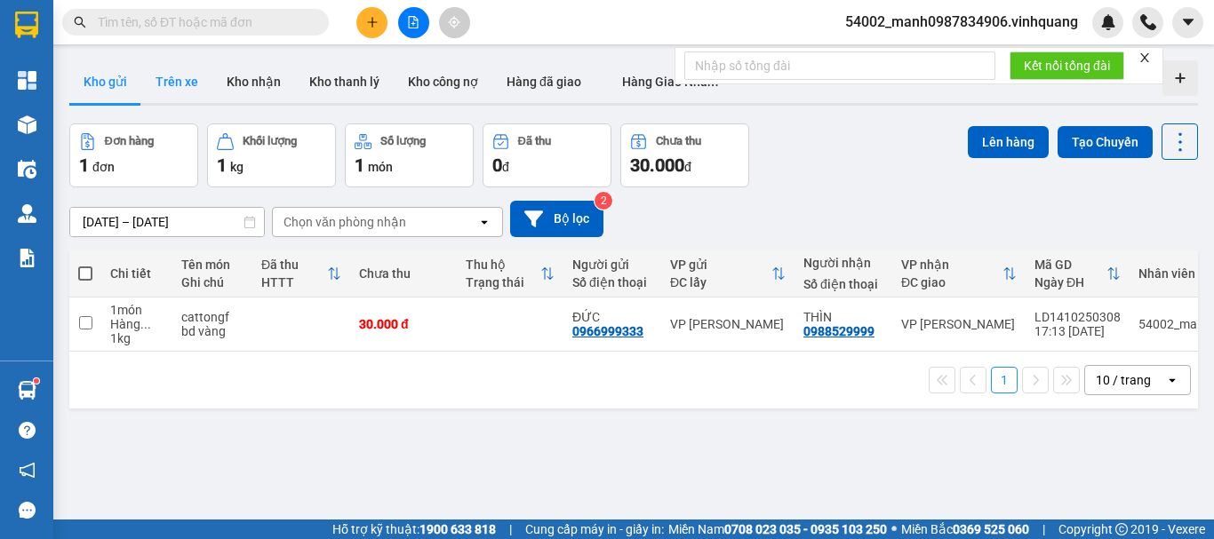
click at [178, 86] on button "Trên xe" at bounding box center [176, 81] width 71 height 43
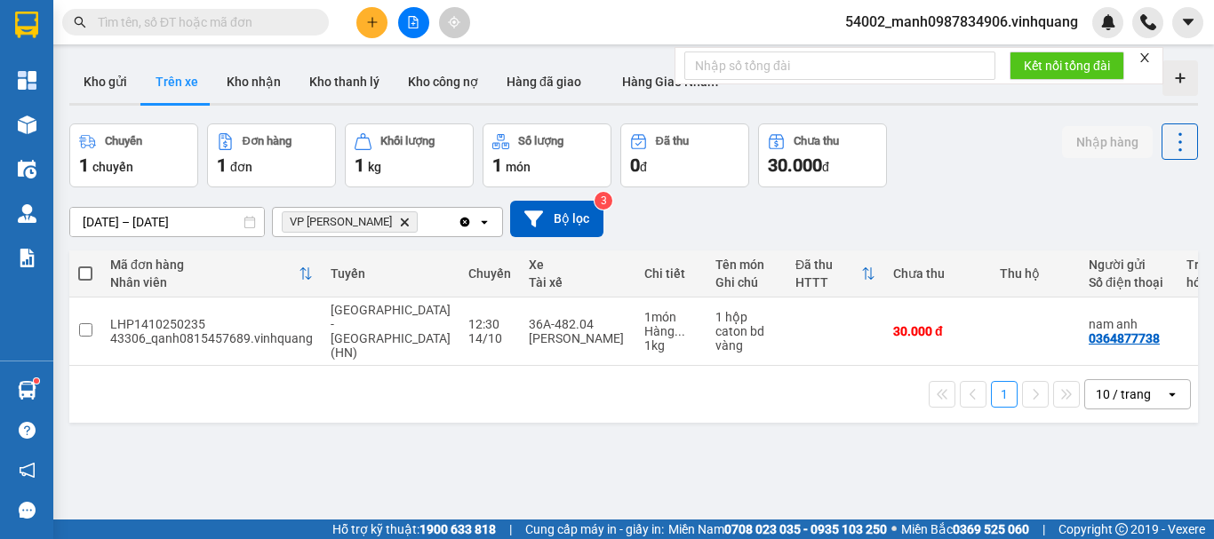
click at [401, 220] on icon "VP Linh Đàm, close by backspace" at bounding box center [405, 222] width 8 height 8
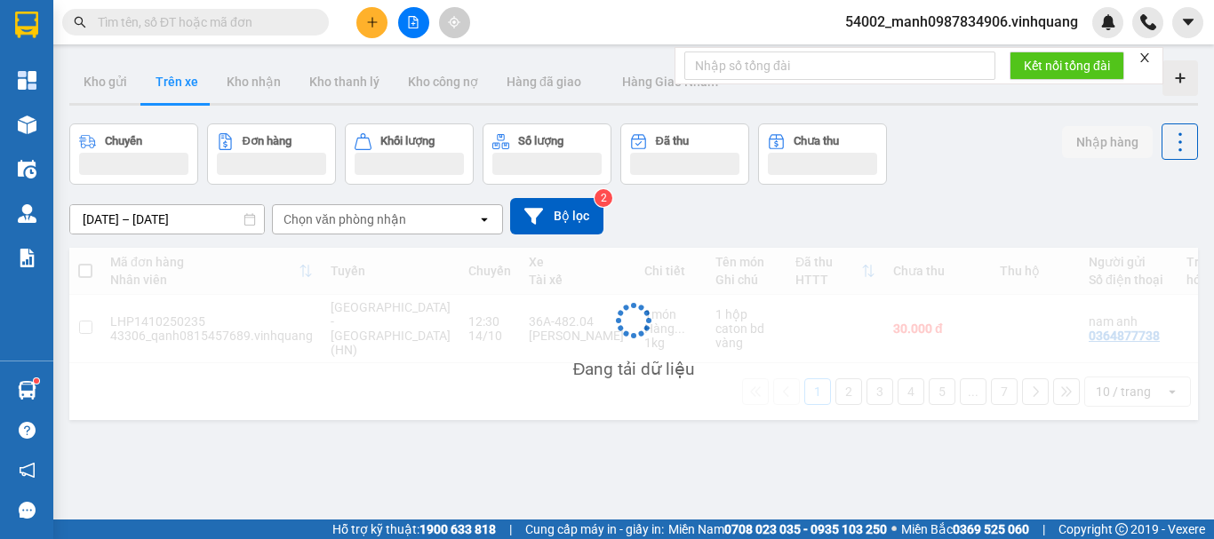
click at [386, 219] on div "Chọn văn phòng nhận" at bounding box center [344, 220] width 123 height 18
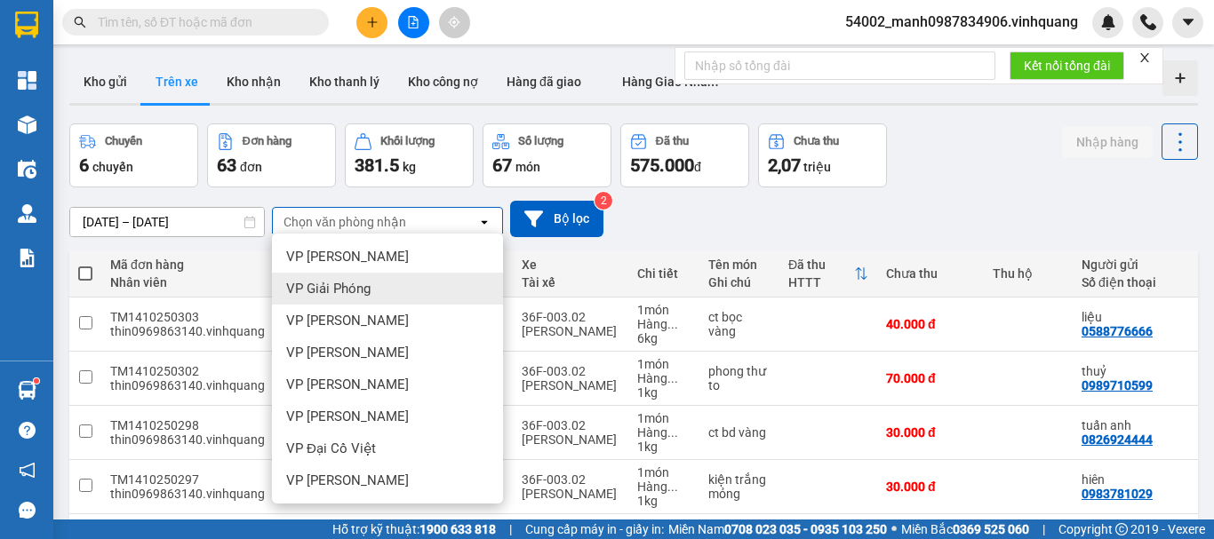
click at [380, 292] on div "VP Giải Phóng" at bounding box center [387, 289] width 231 height 32
